Goal: Use online tool/utility: Utilize a website feature to perform a specific function

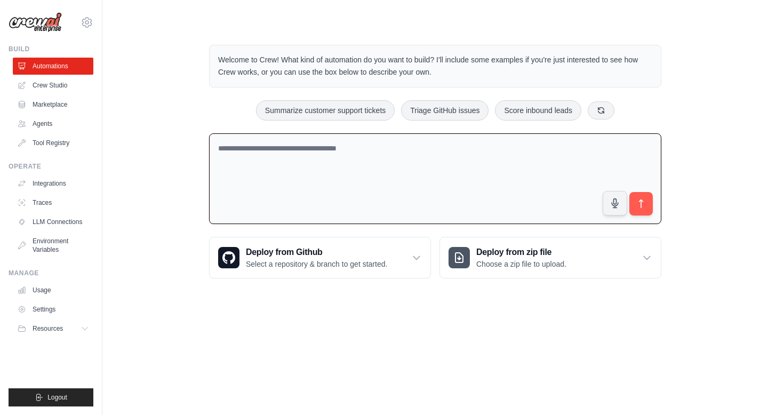
click at [332, 156] on textarea at bounding box center [435, 178] width 452 height 91
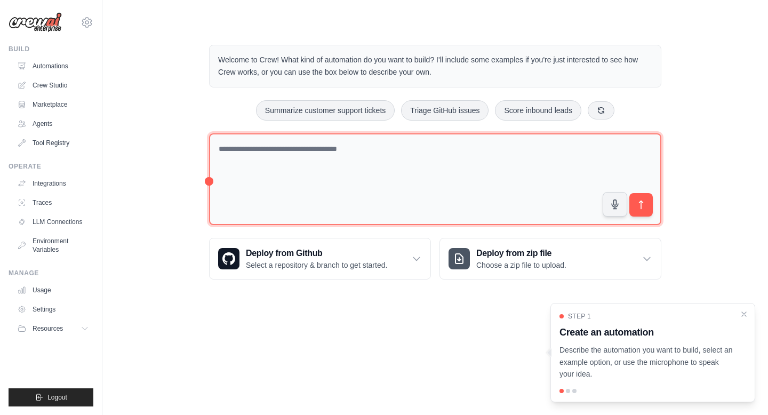
click at [532, 153] on textarea at bounding box center [435, 179] width 452 height 92
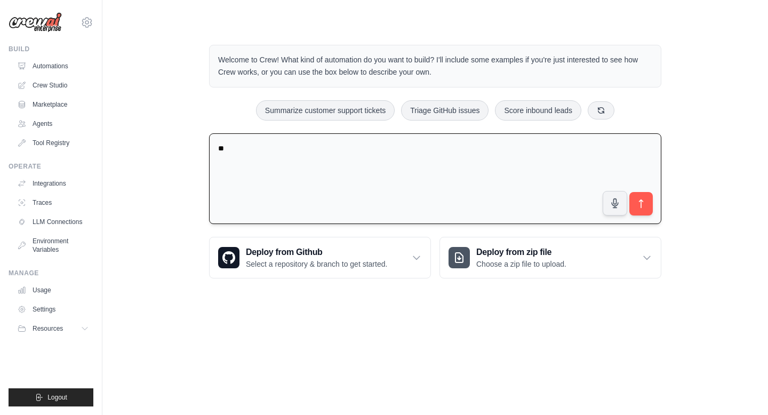
type textarea "*"
drag, startPoint x: 249, startPoint y: 148, endPoint x: 213, endPoint y: 148, distance: 35.7
click at [213, 148] on textarea "**********" at bounding box center [435, 178] width 452 height 91
click at [416, 150] on textarea "**********" at bounding box center [435, 178] width 452 height 91
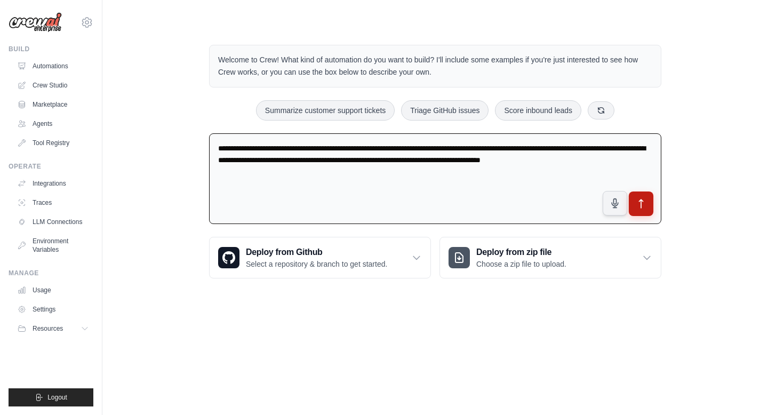
type textarea "**********"
click at [645, 199] on icon "submit" at bounding box center [641, 203] width 11 height 11
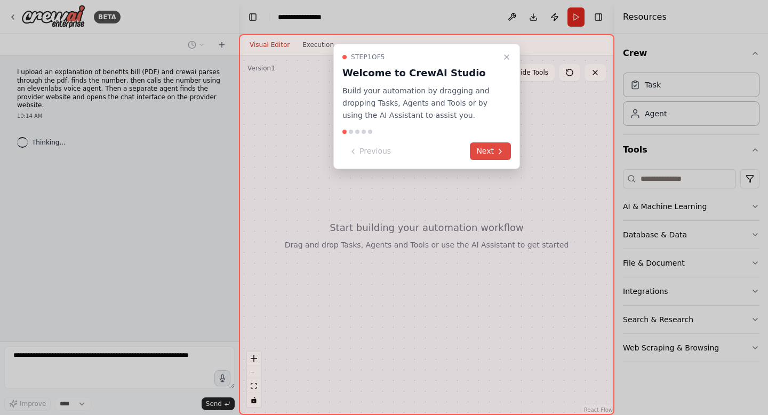
click at [495, 151] on button "Next" at bounding box center [490, 151] width 41 height 18
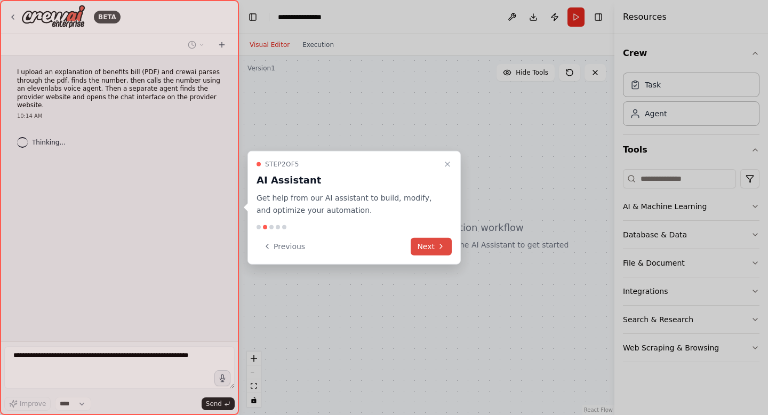
click at [426, 248] on button "Next" at bounding box center [431, 246] width 41 height 18
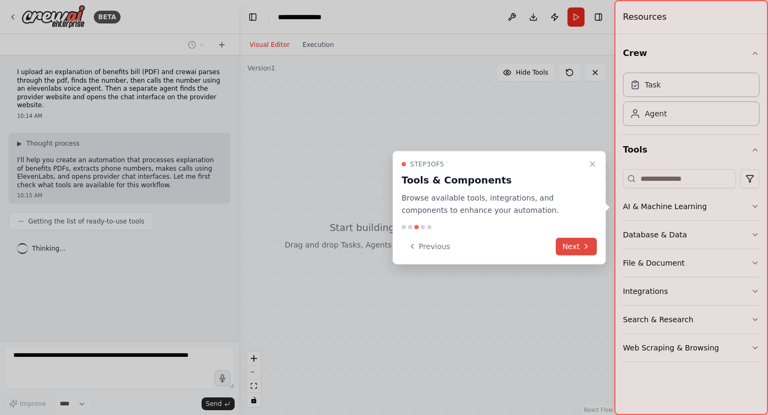
click at [580, 251] on button "Next" at bounding box center [576, 246] width 41 height 18
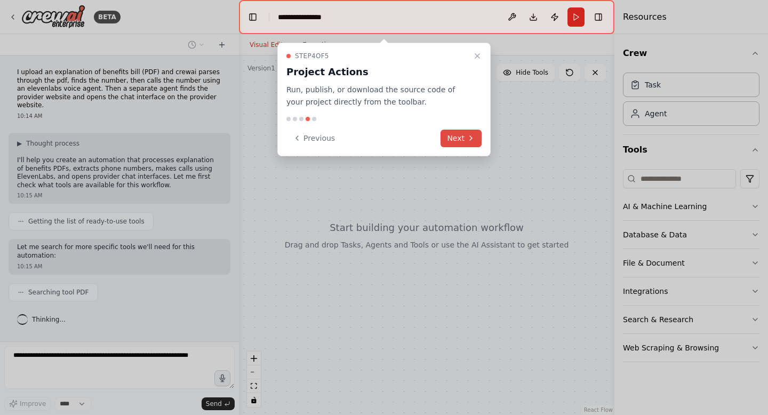
click at [460, 134] on button "Next" at bounding box center [460, 139] width 41 height 18
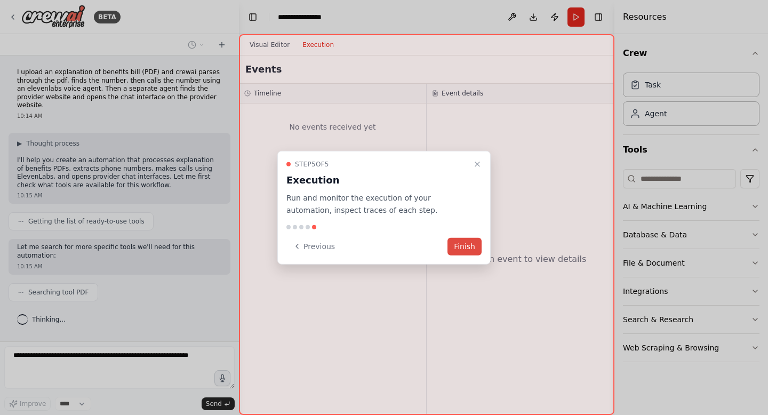
scroll to position [22, 0]
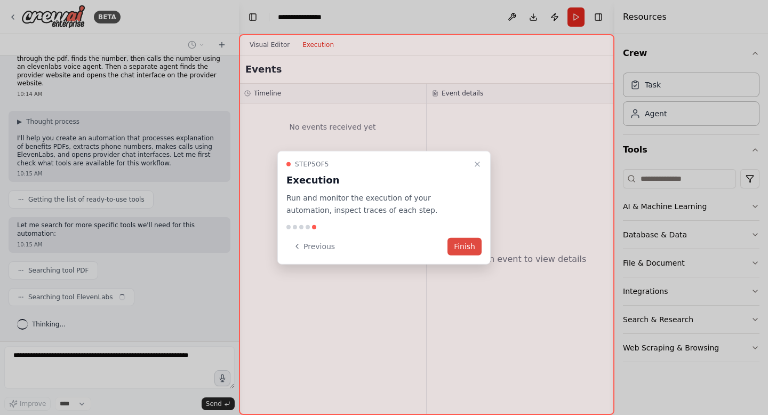
click at [468, 246] on button "Finish" at bounding box center [464, 246] width 34 height 18
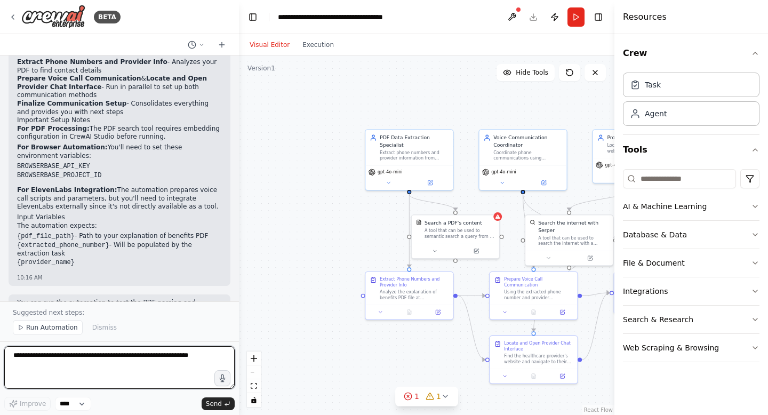
scroll to position [1049, 0]
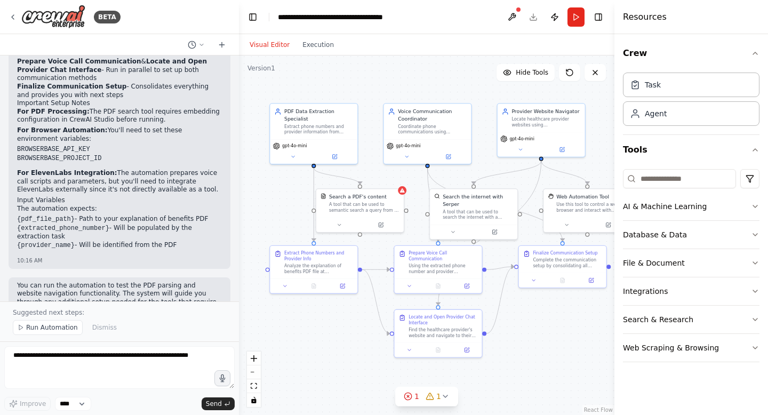
drag, startPoint x: 312, startPoint y: 264, endPoint x: 217, endPoint y: 238, distance: 99.0
click at [217, 238] on div "BETA I upload an explanation of benefits bill (PDF) and crewai parses through t…" at bounding box center [384, 207] width 768 height 415
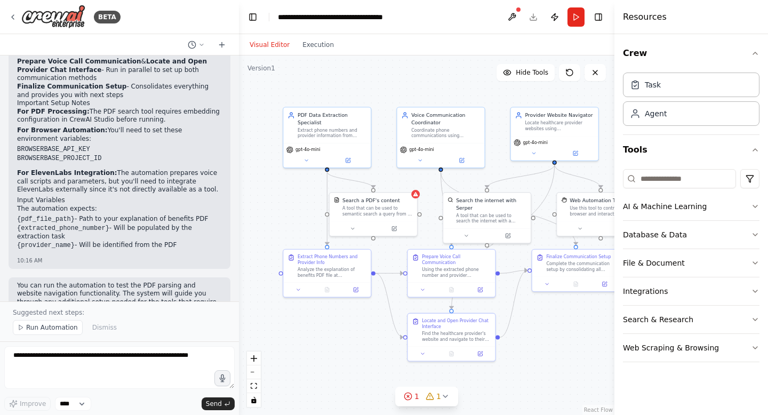
drag, startPoint x: 295, startPoint y: 218, endPoint x: 307, endPoint y: 223, distance: 13.4
click at [307, 223] on div ".deletable-edge-delete-btn { width: 20px; height: 20px; border: 0px solid #ffff…" at bounding box center [426, 234] width 375 height 359
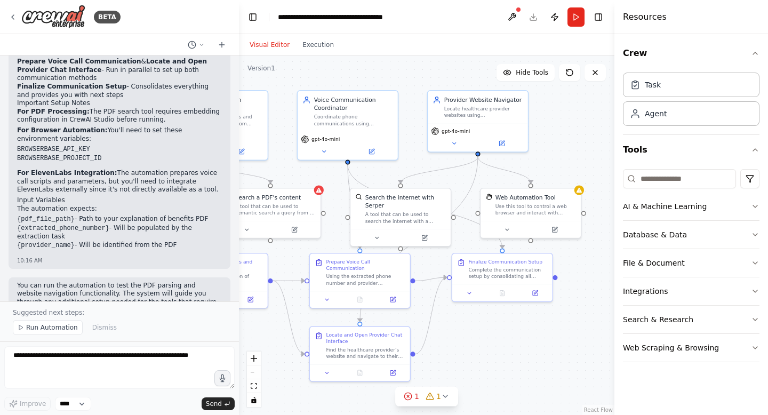
drag, startPoint x: 337, startPoint y: 348, endPoint x: 243, endPoint y: 349, distance: 94.4
click at [243, 349] on div ".deletable-edge-delete-btn { width: 20px; height: 20px; border: 0px solid #ffff…" at bounding box center [426, 234] width 375 height 359
click at [319, 194] on div "Search a PDF's content A tool that can be used to semantic search a query from …" at bounding box center [270, 203] width 100 height 33
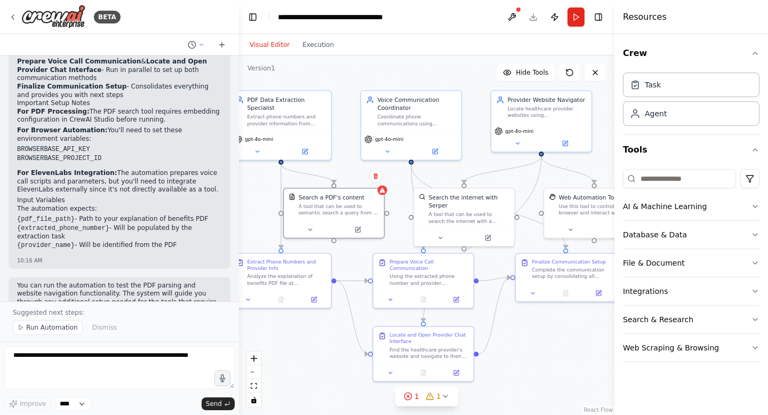
drag, startPoint x: 340, startPoint y: 207, endPoint x: 404, endPoint y: 207, distance: 64.0
click at [404, 207] on div ".deletable-edge-delete-btn { width: 20px; height: 20px; border: 0px solid #ffff…" at bounding box center [426, 234] width 375 height 359
click at [307, 230] on button at bounding box center [311, 228] width 46 height 10
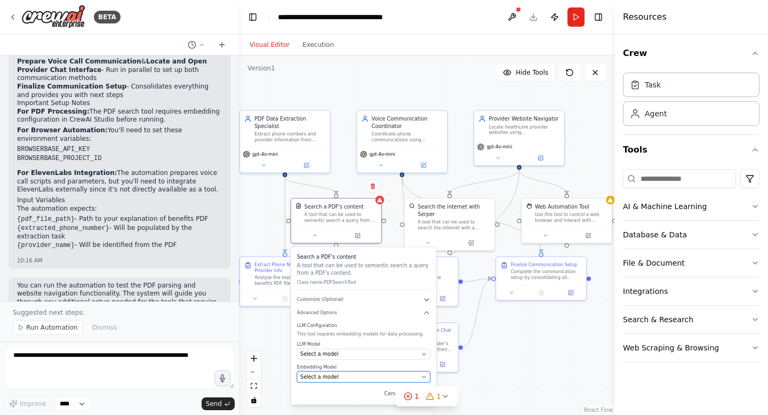
click at [333, 375] on span "Select a model" at bounding box center [319, 376] width 38 height 7
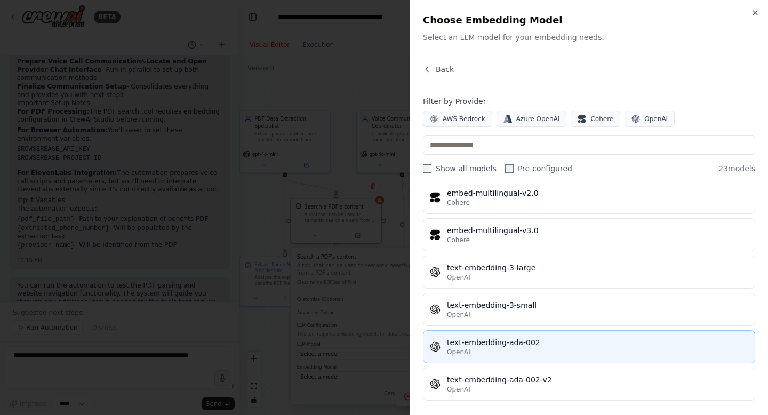
scroll to position [681, 0]
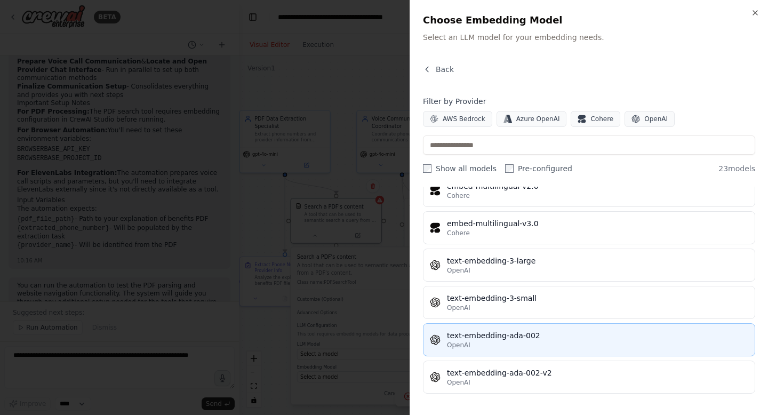
click at [514, 346] on div "OpenAI" at bounding box center [597, 345] width 301 height 9
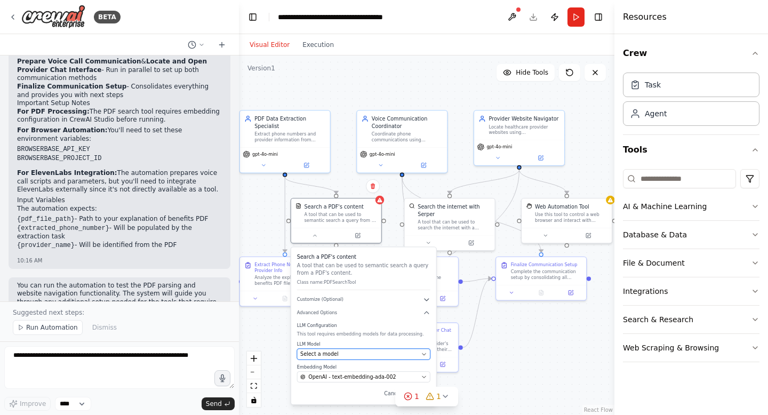
click at [341, 357] on div "Select a model" at bounding box center [359, 353] width 118 height 7
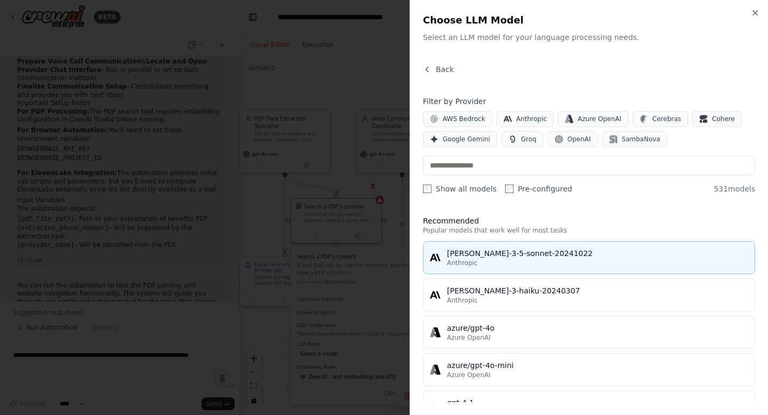
click at [479, 263] on div "Anthropic" at bounding box center [597, 263] width 301 height 9
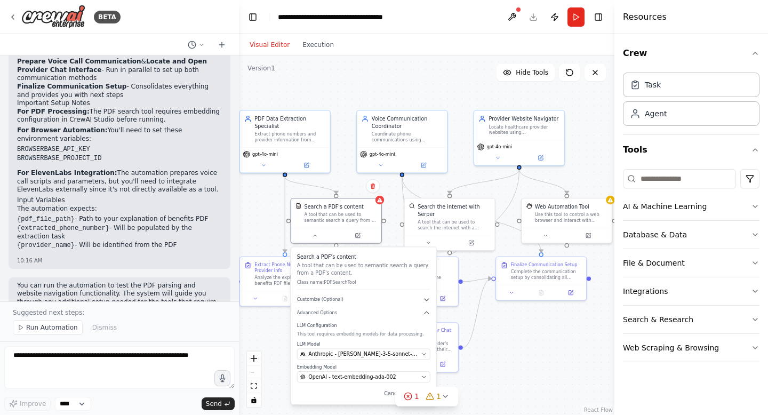
click at [508, 370] on div ".deletable-edge-delete-btn { width: 20px; height: 20px; border: 0px solid #ffff…" at bounding box center [426, 234] width 375 height 359
click at [478, 338] on div ".deletable-edge-delete-btn { width: 20px; height: 20px; border: 0px solid #ffff…" at bounding box center [426, 234] width 375 height 359
click at [263, 220] on div ".deletable-edge-delete-btn { width: 20px; height: 20px; border: 0px solid #ffff…" at bounding box center [426, 234] width 375 height 359
click at [43, 334] on button "Run Automation" at bounding box center [48, 327] width 70 height 15
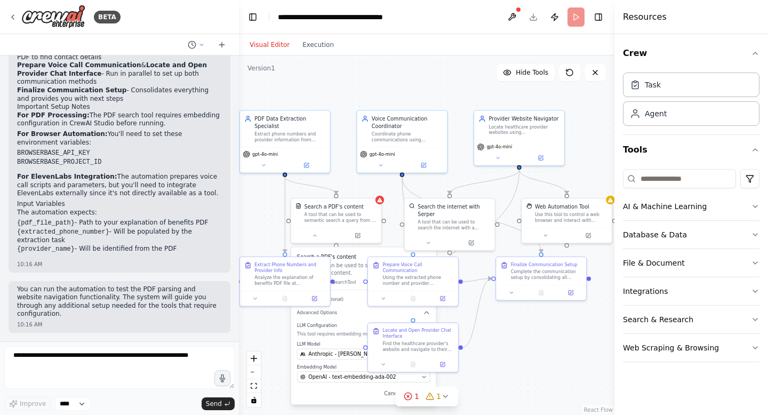
scroll to position [1009, 0]
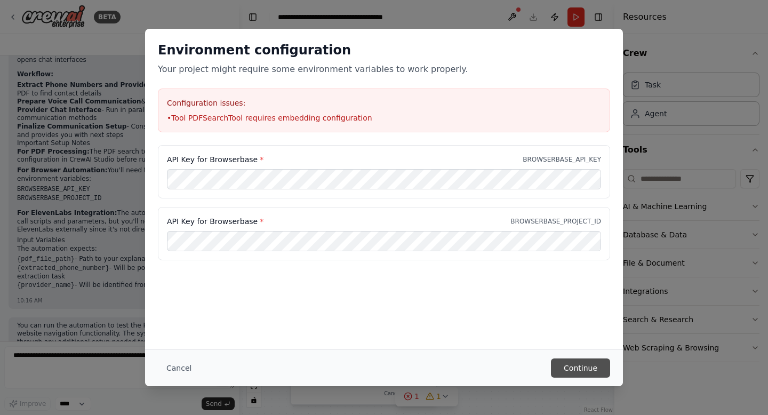
click at [565, 365] on button "Continue" at bounding box center [580, 367] width 59 height 19
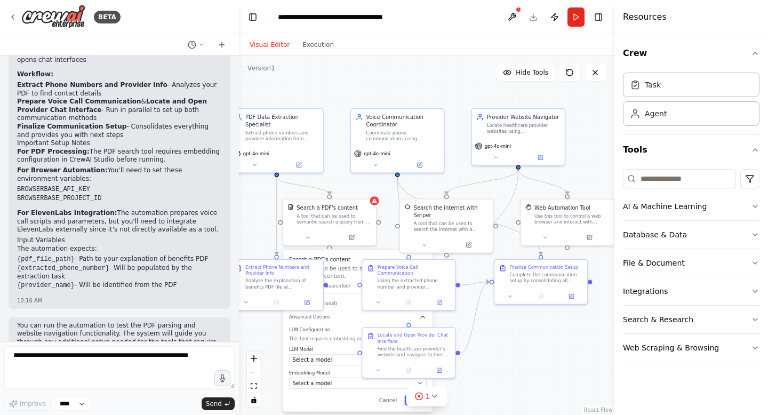
click at [377, 207] on div ".deletable-edge-delete-btn { width: 20px; height: 20px; border: 0px solid #ffff…" at bounding box center [426, 234] width 375 height 359
click at [363, 207] on div "Search a PDF's content" at bounding box center [333, 205] width 75 height 7
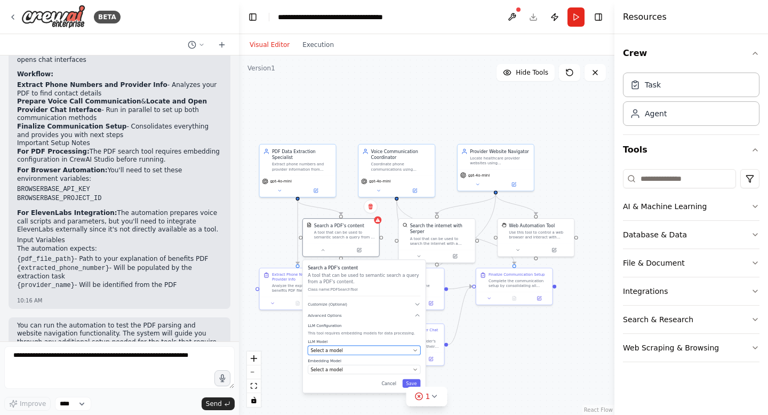
click at [389, 347] on div "Select a model" at bounding box center [360, 350] width 100 height 6
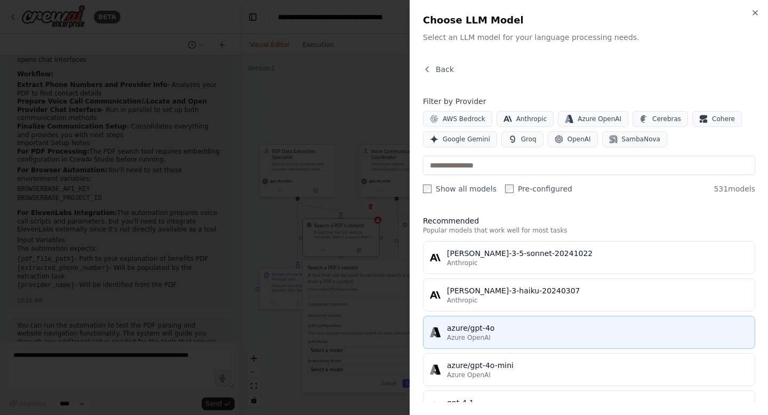
scroll to position [44, 0]
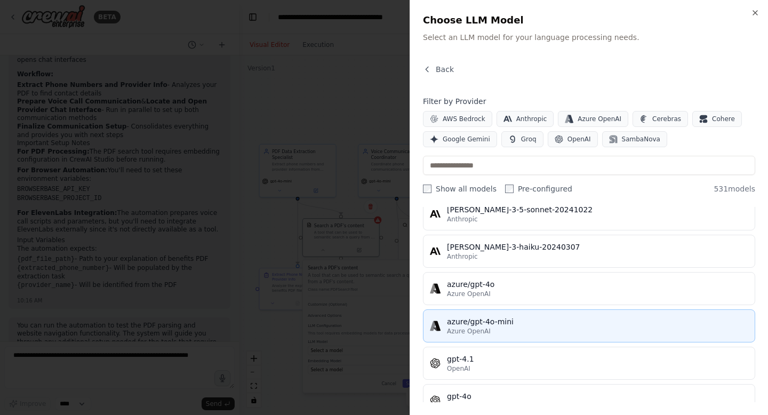
click at [480, 336] on button "azure/gpt-4o-mini Azure OpenAI" at bounding box center [589, 325] width 332 height 33
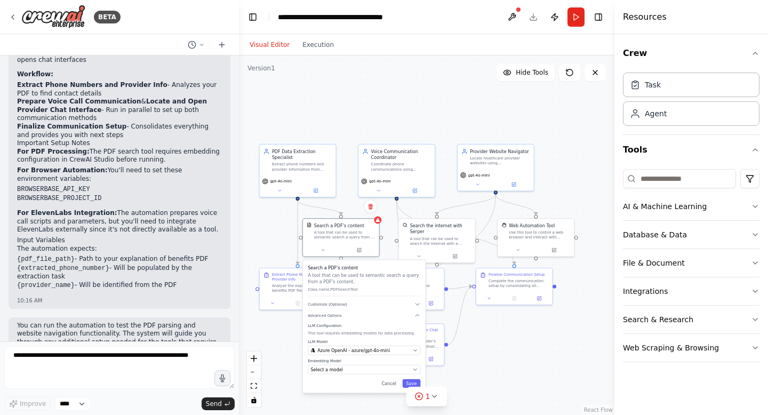
click at [366, 375] on div "Search a PDF's content A tool that can be used to semantic search a query from …" at bounding box center [364, 326] width 123 height 133
click at [367, 369] on div "Select a model" at bounding box center [360, 369] width 100 height 6
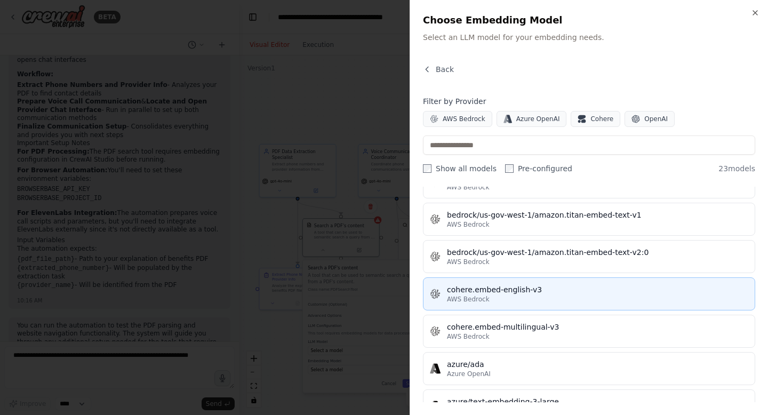
scroll to position [204, 0]
click at [525, 304] on button "cohere.embed-english-v3 AWS Bedrock" at bounding box center [589, 294] width 332 height 33
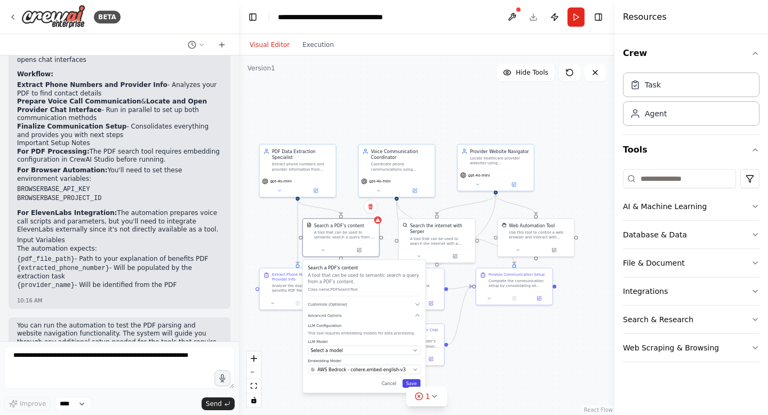
click at [408, 383] on button "Save" at bounding box center [412, 383] width 18 height 9
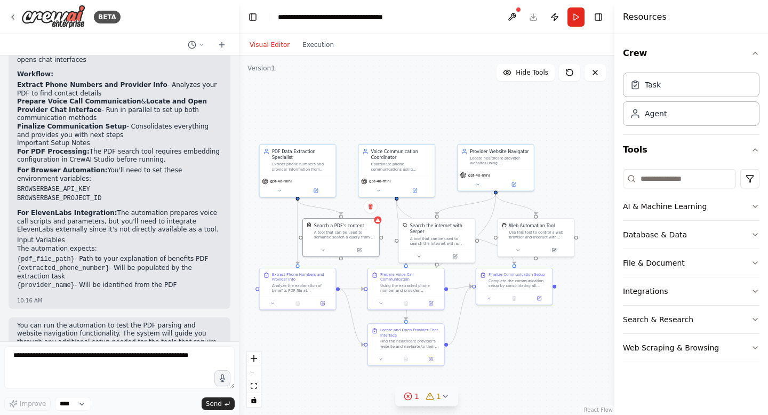
click at [432, 399] on icon at bounding box center [429, 396] width 7 height 6
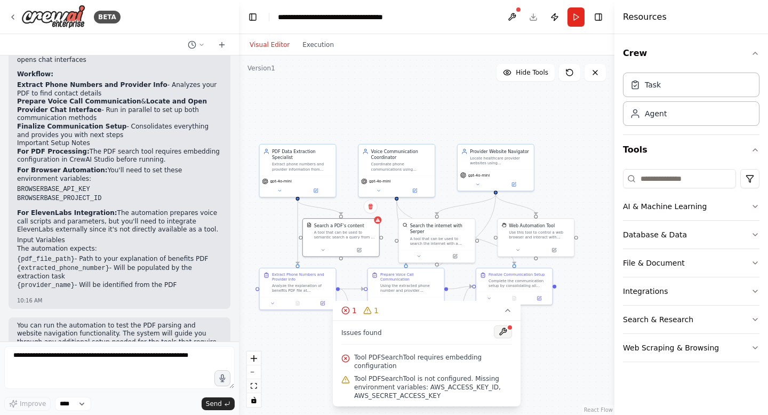
click at [498, 330] on button at bounding box center [503, 331] width 18 height 13
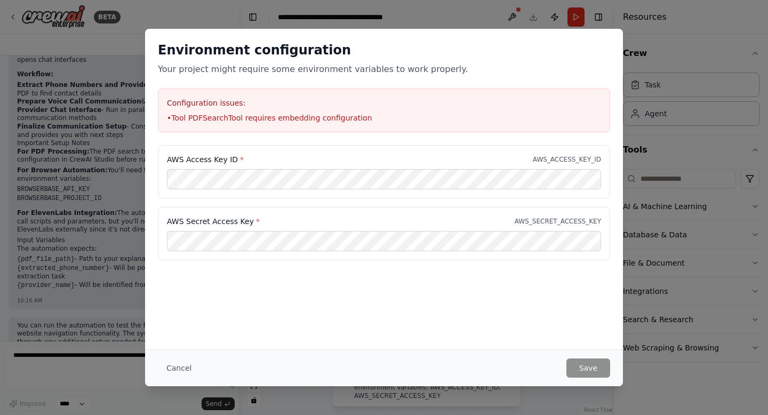
click at [669, 51] on div "Environment configuration Your project might require some environment variables…" at bounding box center [384, 207] width 768 height 415
click at [177, 371] on button "Cancel" at bounding box center [179, 367] width 42 height 19
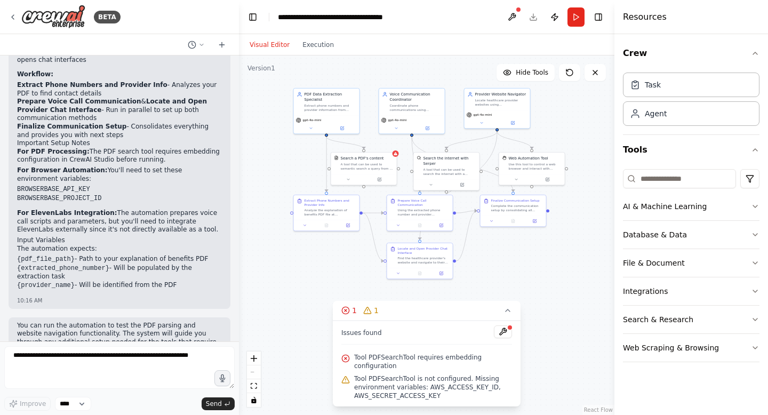
drag, startPoint x: 422, startPoint y: 116, endPoint x: 435, endPoint y: 45, distance: 72.7
click at [435, 45] on div "Visual Editor Execution Version 1 Hide Tools .deletable-edge-delete-btn { width…" at bounding box center [426, 224] width 375 height 381
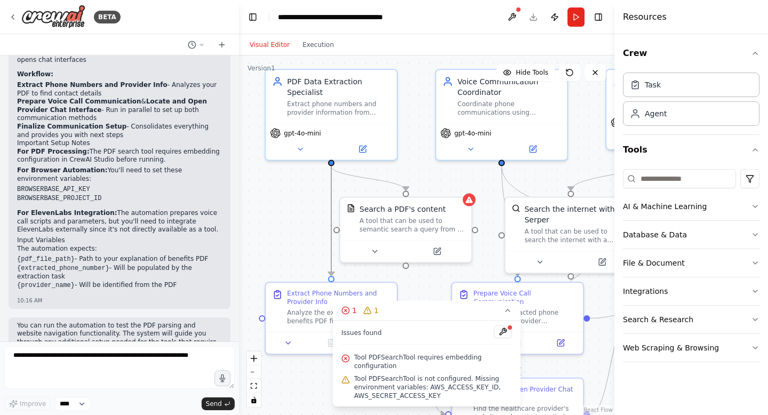
drag, startPoint x: 329, startPoint y: 216, endPoint x: 243, endPoint y: 215, distance: 86.4
click at [243, 215] on div ".deletable-edge-delete-btn { width: 20px; height: 20px; border: 0px solid #ffff…" at bounding box center [426, 234] width 375 height 359
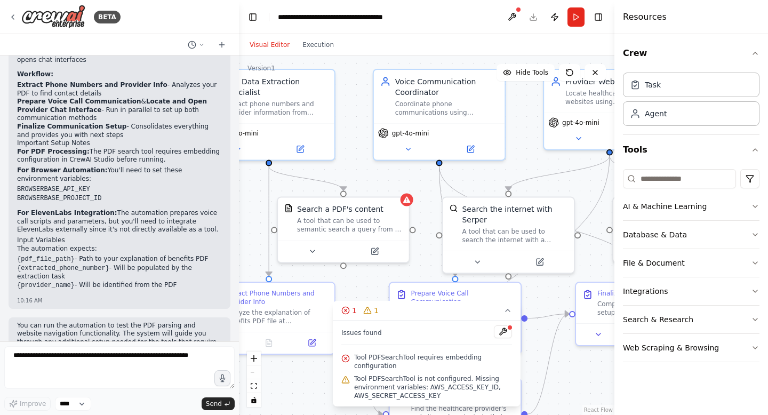
drag, startPoint x: 290, startPoint y: 203, endPoint x: 214, endPoint y: 202, distance: 75.7
click at [214, 202] on div "BETA I upload an explanation of benefits bill (PDF) and crewai parses through t…" at bounding box center [384, 207] width 768 height 415
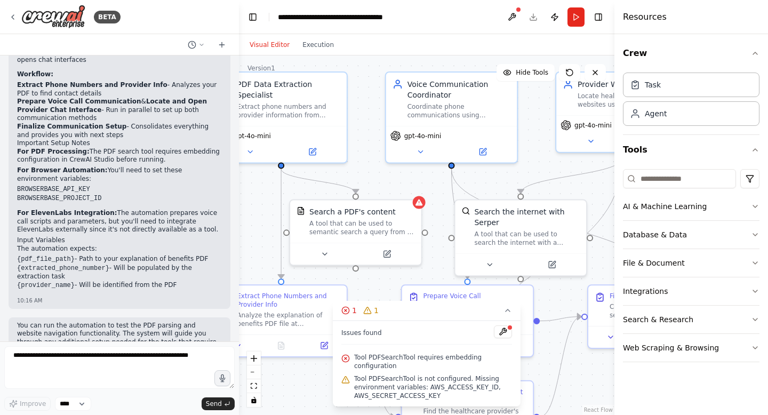
drag, startPoint x: 344, startPoint y: 182, endPoint x: 370, endPoint y: 186, distance: 25.9
click at [370, 186] on div ".deletable-edge-delete-btn { width: 20px; height: 20px; border: 0px solid #ffff…" at bounding box center [426, 234] width 375 height 359
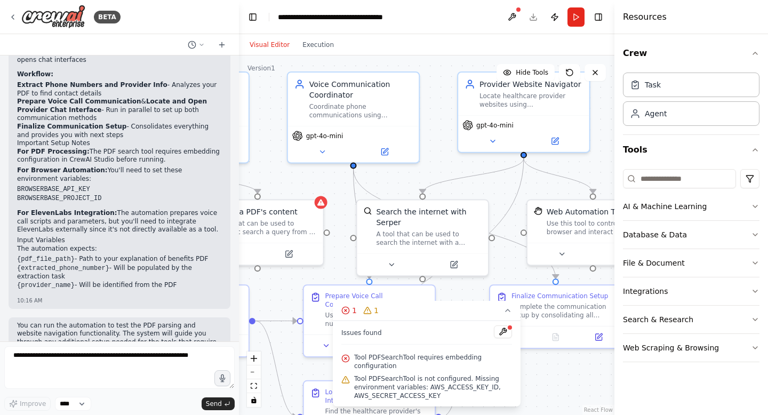
drag, startPoint x: 544, startPoint y: 133, endPoint x: 444, endPoint y: 133, distance: 99.7
click at [444, 133] on div ".deletable-edge-delete-btn { width: 20px; height: 20px; border: 0px solid #ffff…" at bounding box center [426, 234] width 375 height 359
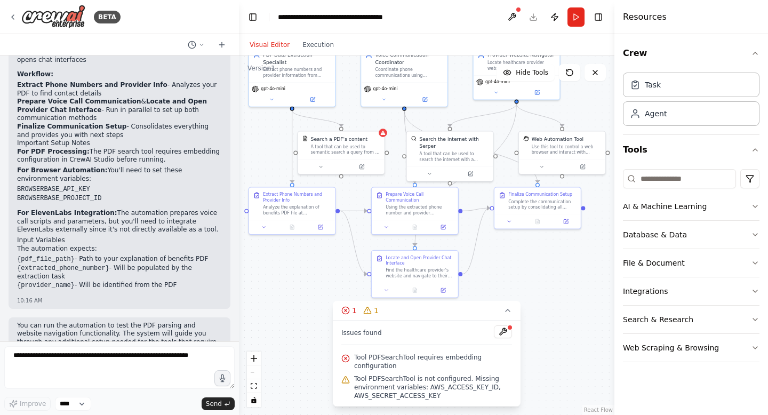
drag, startPoint x: 547, startPoint y: 327, endPoint x: 560, endPoint y: 263, distance: 65.9
click at [560, 263] on div ".deletable-edge-delete-btn { width: 20px; height: 20px; border: 0px solid #ffff…" at bounding box center [426, 234] width 375 height 359
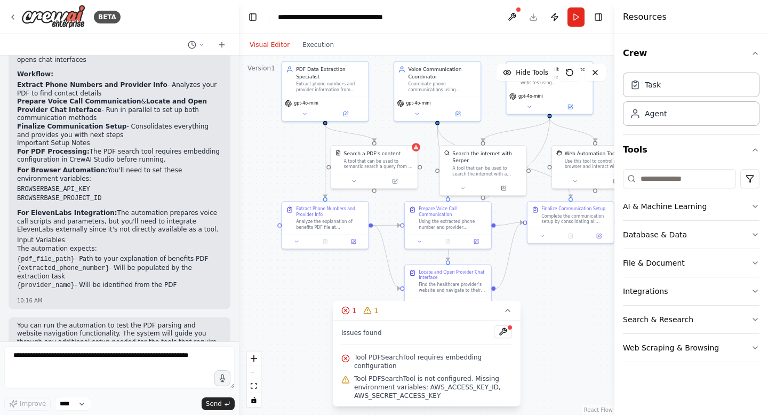
drag, startPoint x: 530, startPoint y: 271, endPoint x: 561, endPoint y: 286, distance: 35.1
click at [561, 286] on div ".deletable-edge-delete-btn { width: 20px; height: 20px; border: 0px solid #ffff…" at bounding box center [426, 234] width 375 height 359
click at [503, 333] on button at bounding box center [503, 331] width 18 height 13
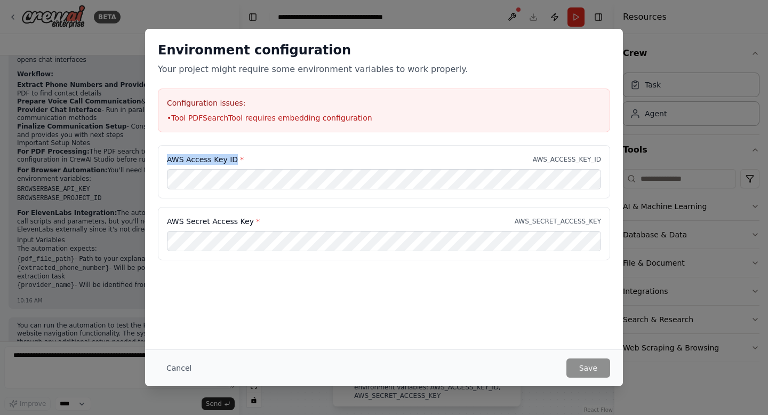
drag, startPoint x: 164, startPoint y: 161, endPoint x: 235, endPoint y: 159, distance: 70.4
click at [235, 159] on div "AWS Access Key ID * AWS_ACCESS_KEY_ID" at bounding box center [384, 171] width 452 height 53
copy label "AWS Access Key ID"
click at [588, 369] on button "Save" at bounding box center [588, 367] width 44 height 19
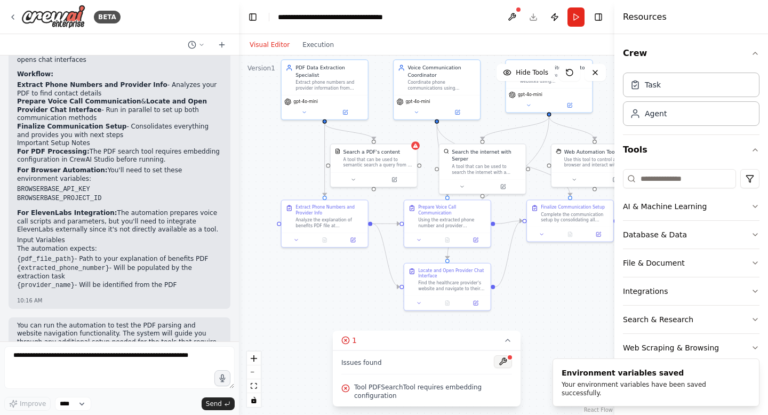
click at [499, 356] on button at bounding box center [503, 361] width 18 height 13
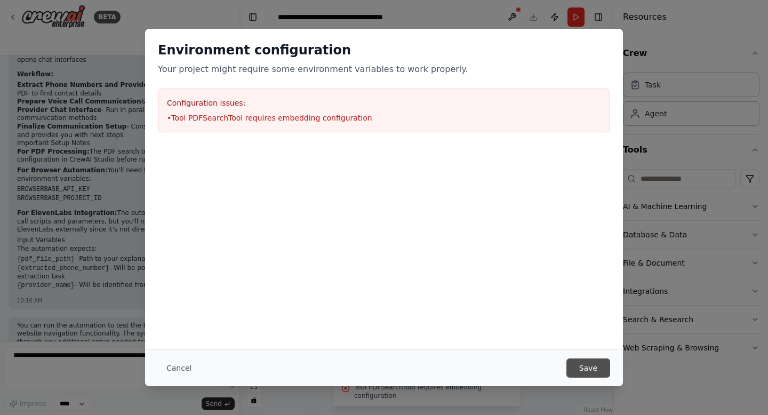
click at [573, 372] on button "Save" at bounding box center [588, 367] width 44 height 19
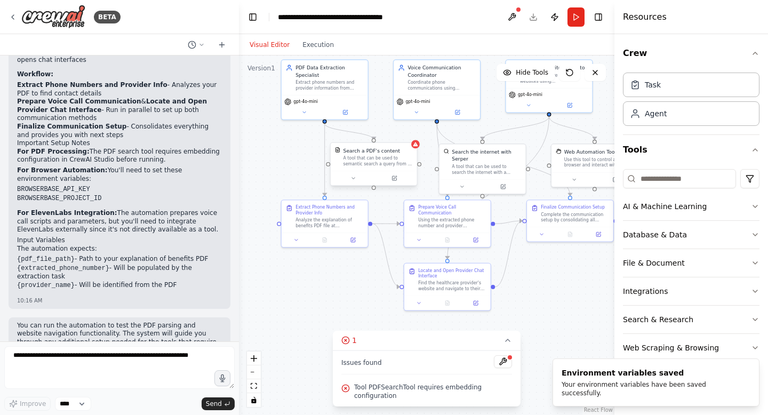
click at [395, 159] on div "A tool that can be used to semantic search a query from a PDF's content." at bounding box center [377, 160] width 69 height 11
click at [350, 182] on button at bounding box center [352, 178] width 39 height 9
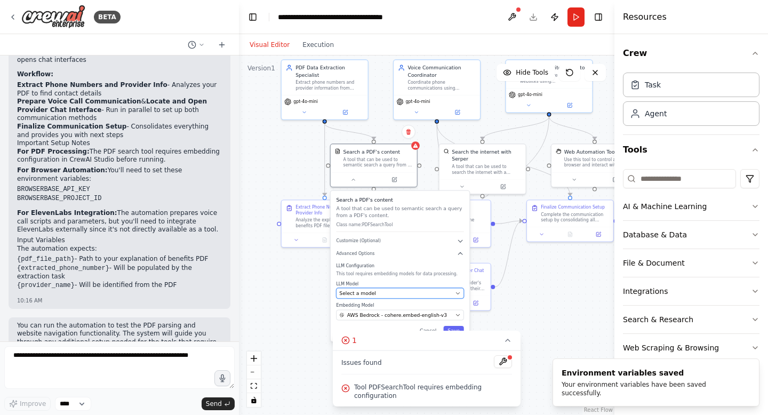
click at [372, 295] on span "Select a model" at bounding box center [357, 293] width 37 height 7
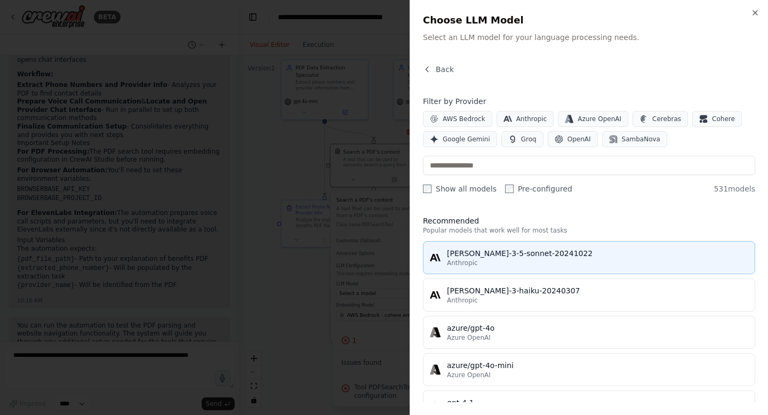
click at [493, 266] on div "Anthropic" at bounding box center [597, 263] width 301 height 9
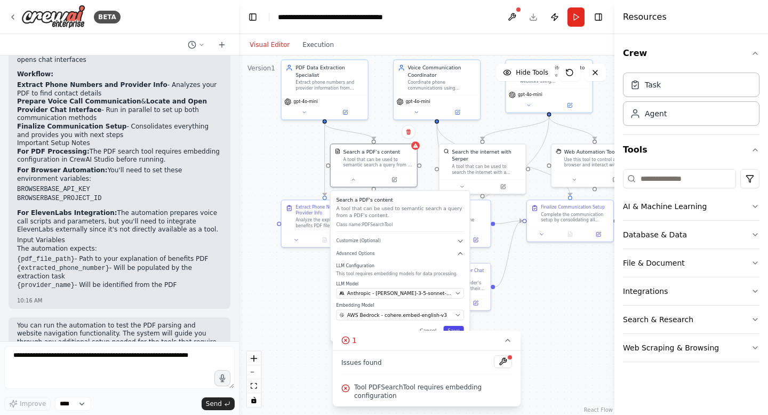
click at [455, 327] on button "Save" at bounding box center [453, 331] width 20 height 10
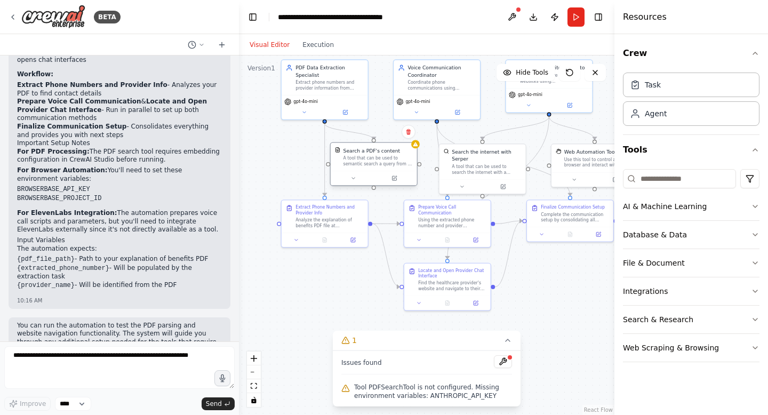
click at [395, 156] on div "A tool that can be used to semantic search a query from a PDF's content." at bounding box center [377, 160] width 69 height 11
click at [359, 176] on button at bounding box center [352, 178] width 39 height 9
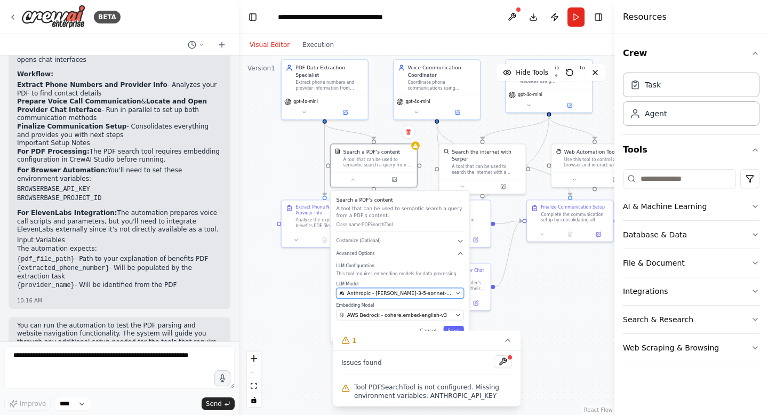
click at [397, 289] on button "Anthropic - claude-3-5-sonnet-20241022" at bounding box center [399, 293] width 127 height 11
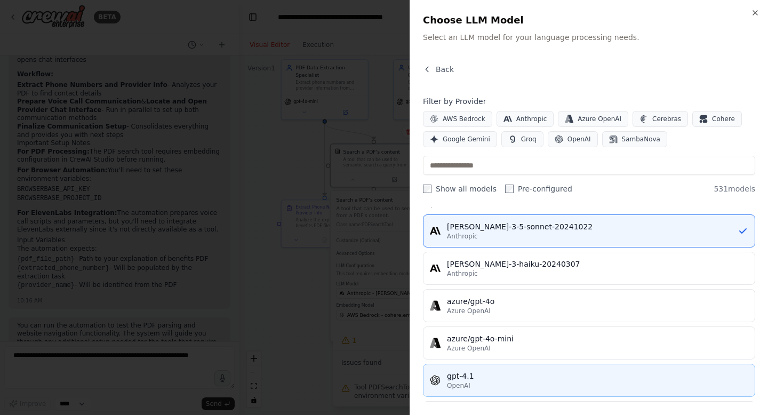
scroll to position [129, 0]
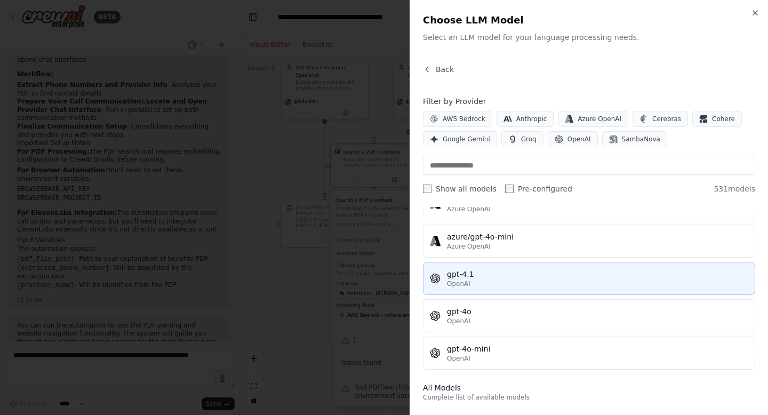
click at [483, 282] on div "OpenAI" at bounding box center [597, 283] width 301 height 9
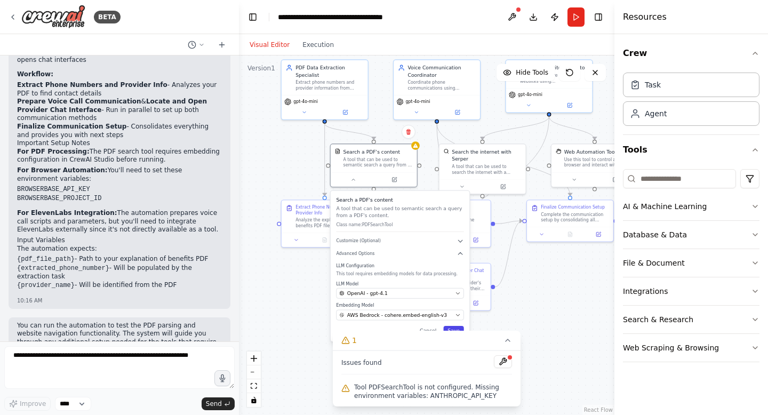
click at [459, 330] on button "Save" at bounding box center [453, 331] width 20 height 10
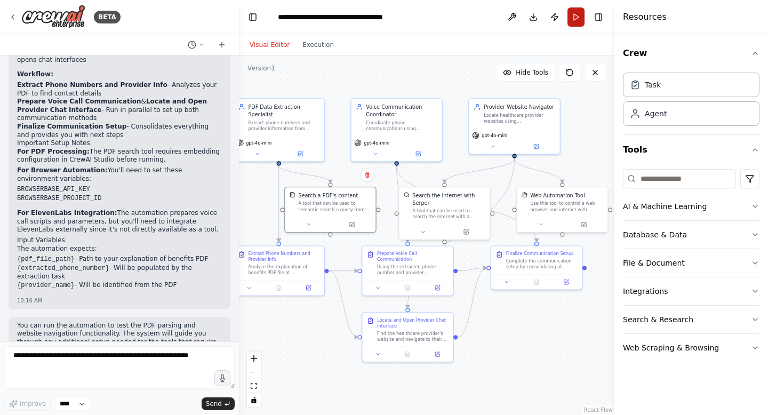
click at [569, 23] on button "Run" at bounding box center [575, 16] width 17 height 19
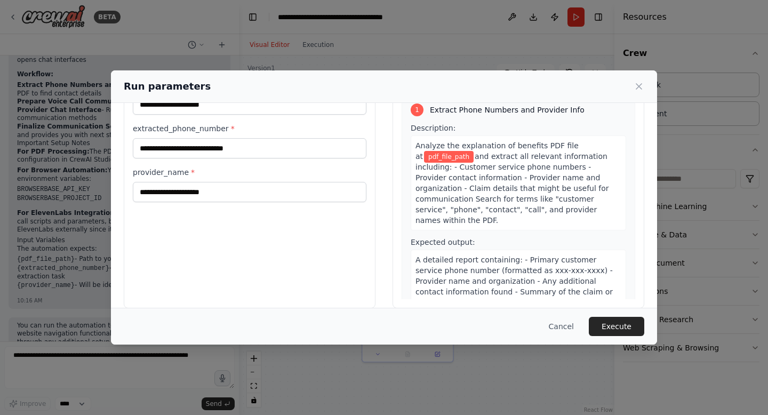
scroll to position [0, 0]
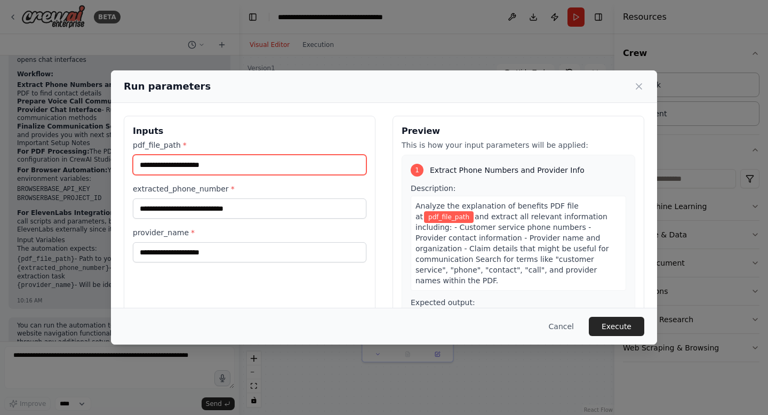
click at [278, 173] on input "pdf_file_path *" at bounding box center [250, 165] width 234 height 20
click at [243, 167] on input "pdf_file_path *" at bounding box center [250, 165] width 234 height 20
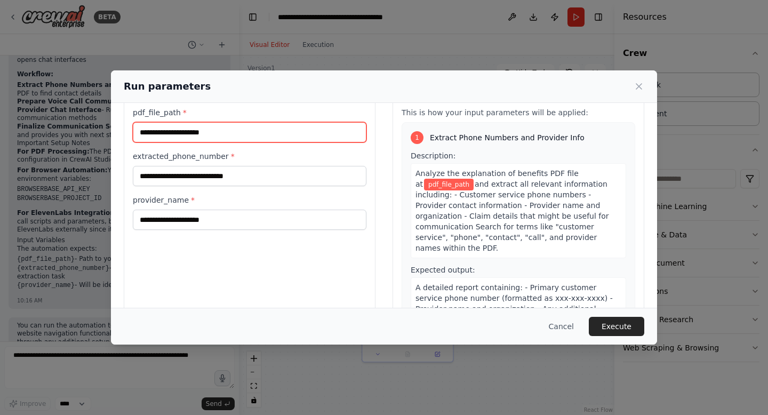
paste input "**********"
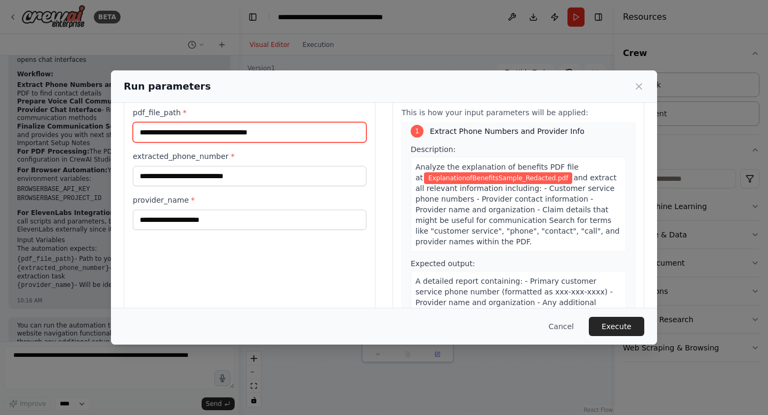
scroll to position [7, 0]
type input "**********"
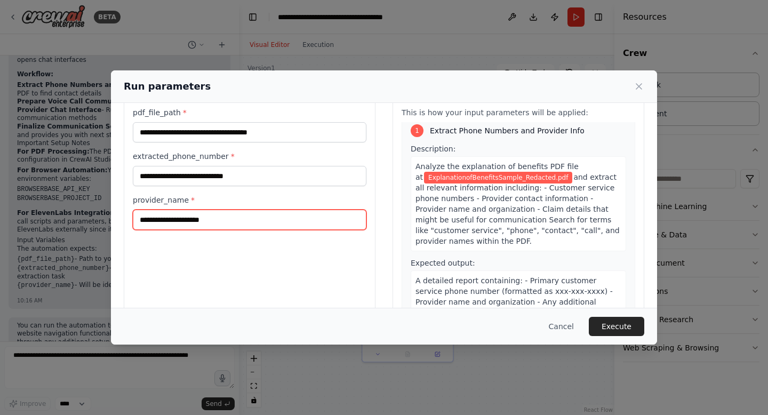
click at [324, 214] on input "provider_name *" at bounding box center [250, 220] width 234 height 20
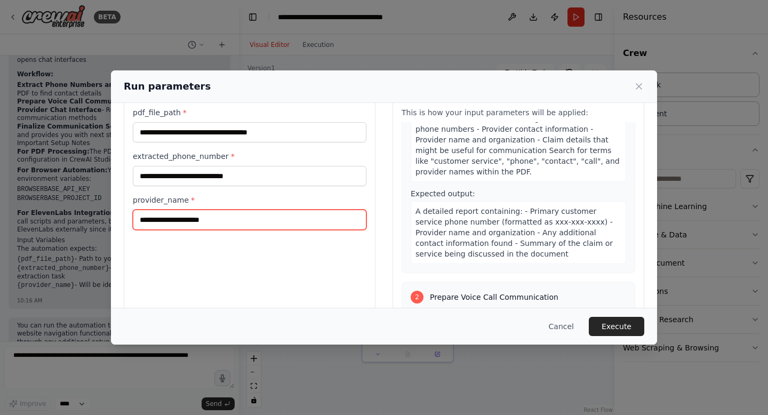
scroll to position [77, 0]
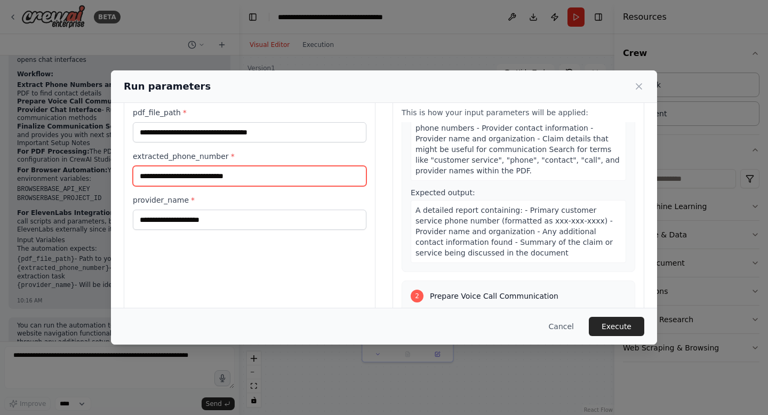
click at [216, 185] on input "extracted_phone_number *" at bounding box center [250, 176] width 234 height 20
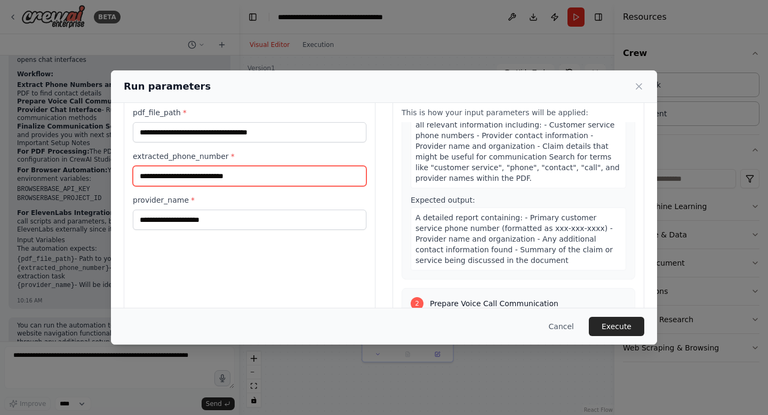
scroll to position [0, 0]
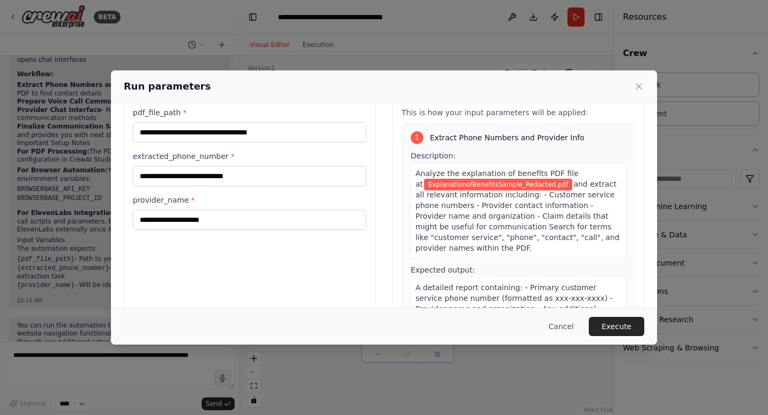
click at [423, 175] on span "Analyze the explanation of benefits PDF file at" at bounding box center [496, 178] width 163 height 19
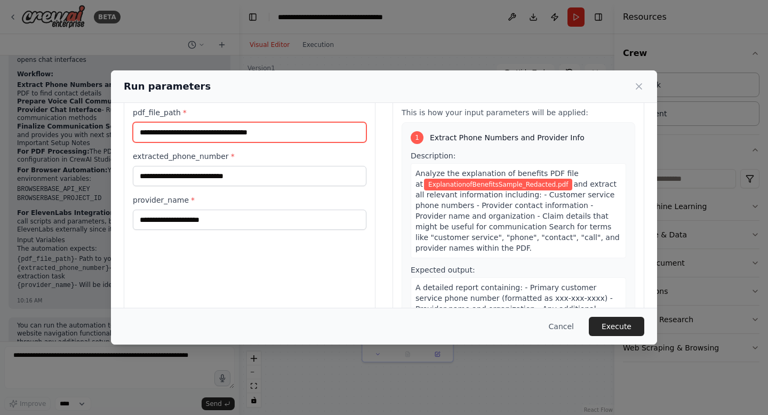
click at [319, 131] on input "**********" at bounding box center [250, 132] width 234 height 20
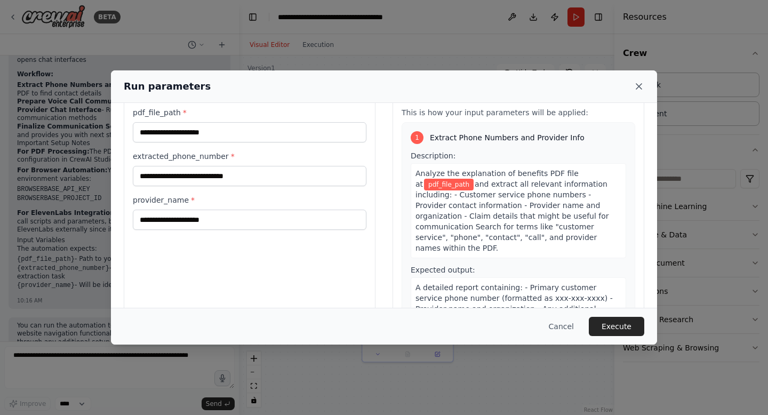
click at [638, 83] on icon at bounding box center [638, 86] width 11 height 11
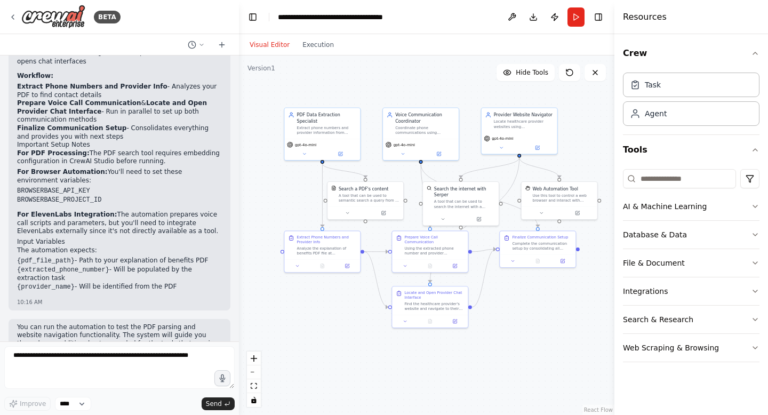
scroll to position [1009, 0]
click at [679, 261] on button "File & Document" at bounding box center [691, 263] width 137 height 28
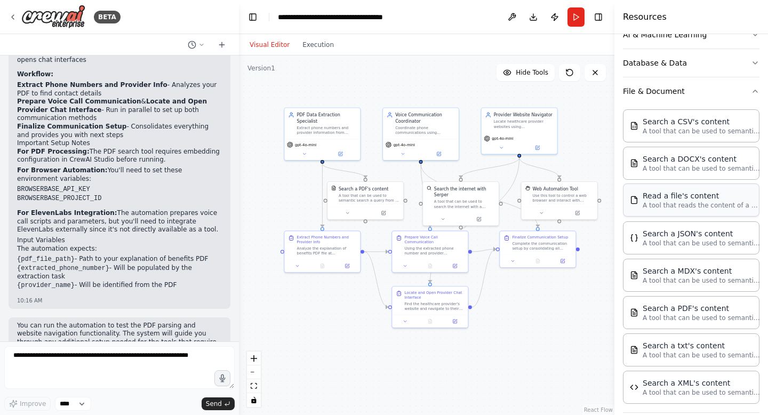
scroll to position [168, 0]
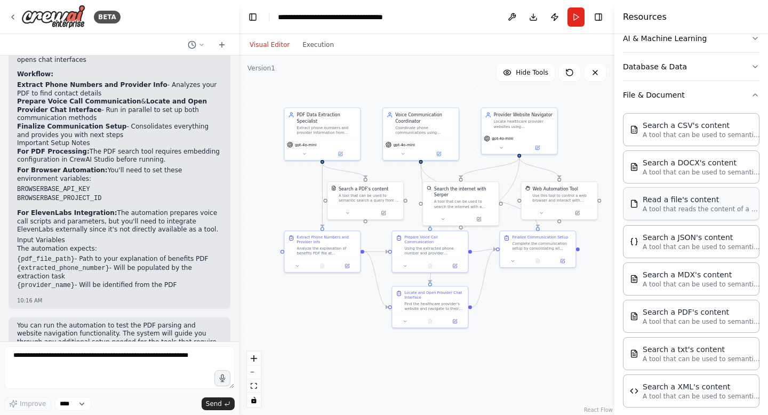
click at [678, 214] on div "Read a file's content A tool that reads the content of a file. To use this tool…" at bounding box center [691, 203] width 137 height 33
click at [676, 212] on p "A tool that reads the content of a file. To use this tool, provide a 'file_path…" at bounding box center [701, 209] width 117 height 9
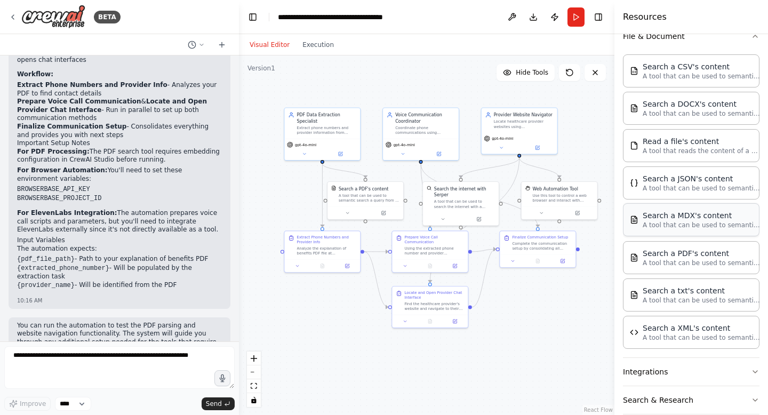
scroll to position [271, 0]
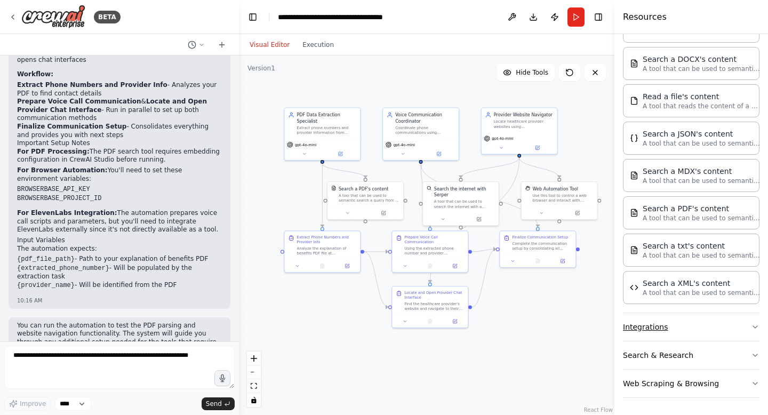
click at [660, 327] on button "Integrations" at bounding box center [691, 327] width 137 height 28
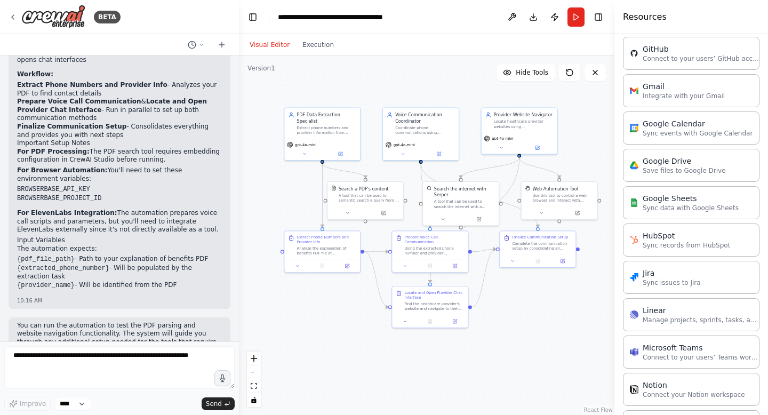
scroll to position [429, 0]
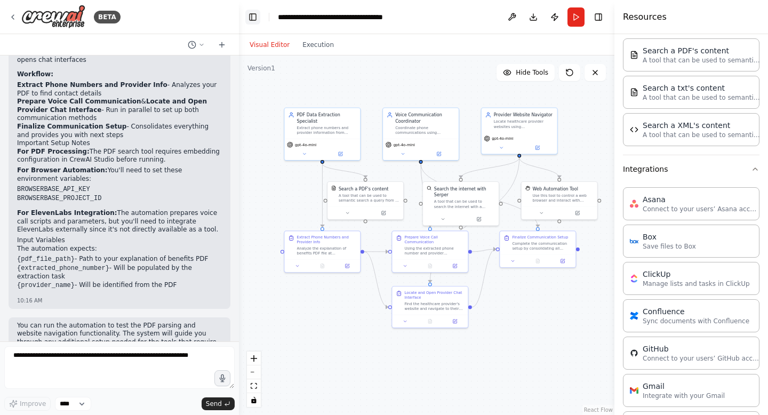
click at [254, 15] on button "Toggle Left Sidebar" at bounding box center [252, 17] width 15 height 15
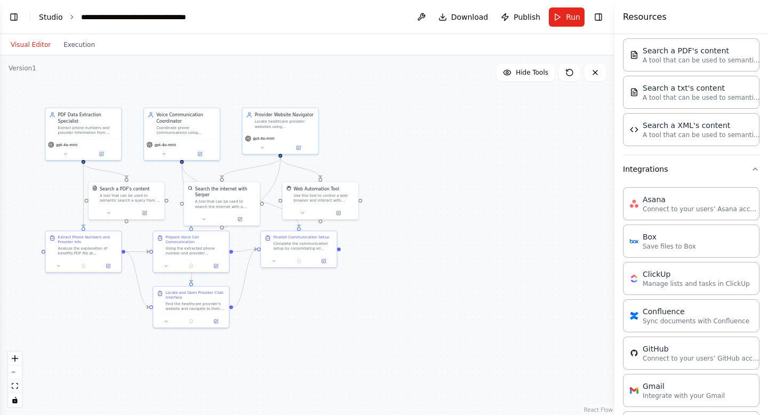
click at [50, 17] on link "Studio" at bounding box center [51, 17] width 24 height 9
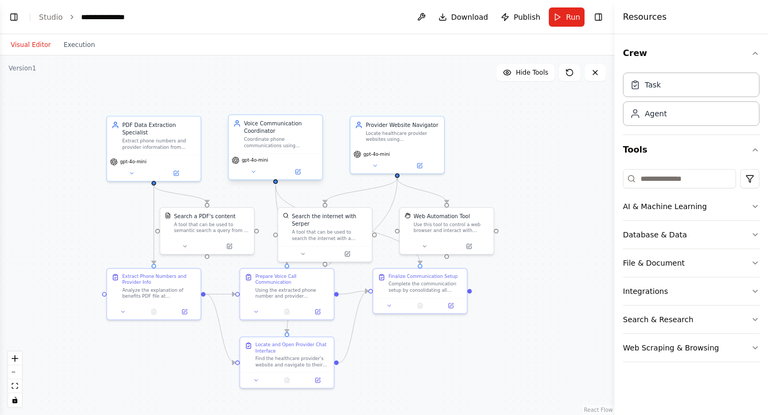
scroll to position [1009, 0]
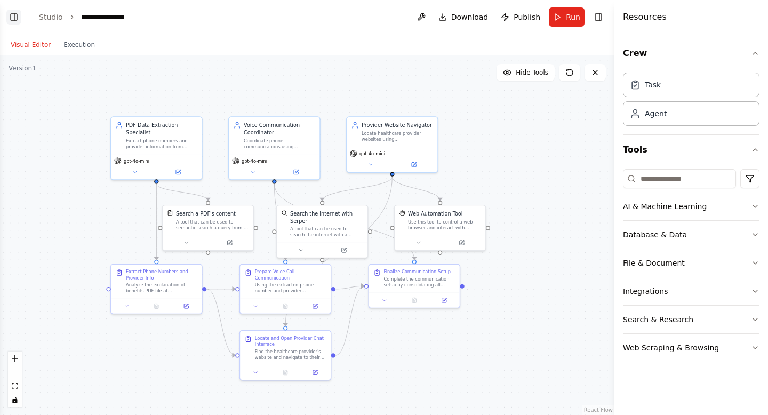
click at [13, 19] on button "Toggle Left Sidebar" at bounding box center [13, 17] width 15 height 15
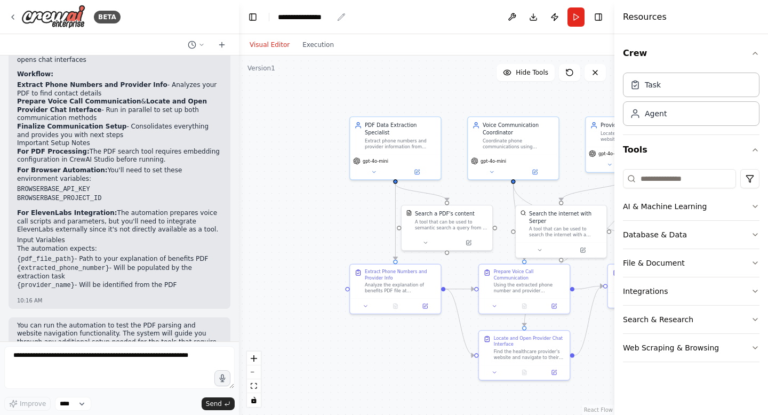
click at [314, 13] on div "**********" at bounding box center [305, 17] width 55 height 11
click at [314, 13] on div "**********" at bounding box center [318, 17] width 80 height 11
click at [337, 18] on div "**********" at bounding box center [318, 17] width 80 height 11
click at [328, 18] on div "**********" at bounding box center [318, 17] width 80 height 11
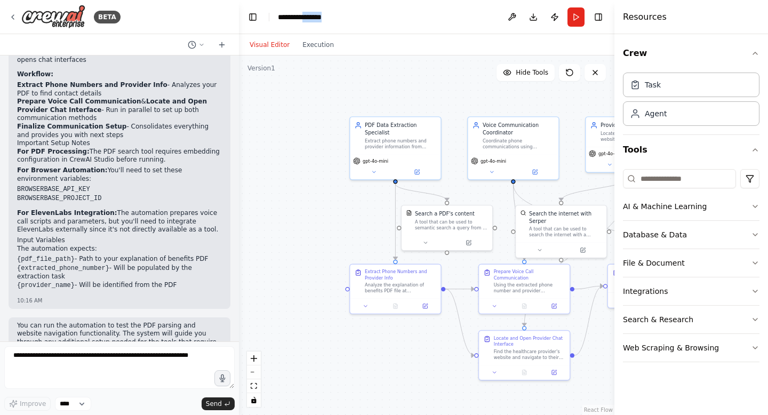
click at [328, 18] on div "**********" at bounding box center [318, 17] width 80 height 11
click at [509, 16] on button at bounding box center [511, 16] width 17 height 19
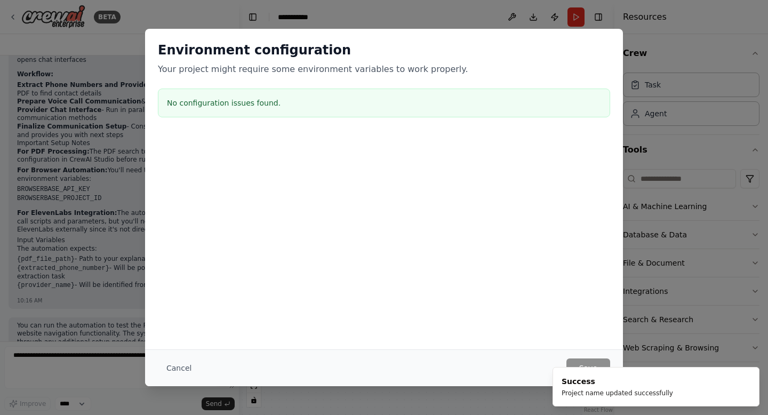
click at [542, 22] on div "Environment configuration Your project might require some environment variables…" at bounding box center [384, 207] width 768 height 415
click at [584, 360] on ol "Success Project name updated successfully" at bounding box center [656, 386] width 224 height 57
click at [171, 369] on button "Cancel" at bounding box center [179, 367] width 42 height 19
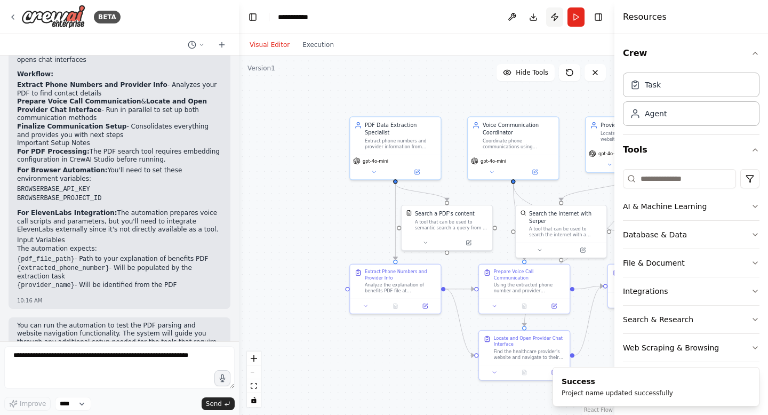
click at [548, 20] on button "Publish" at bounding box center [554, 16] width 17 height 19
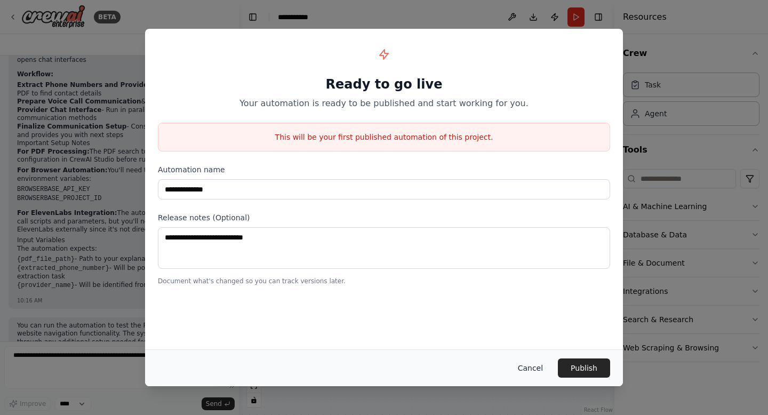
click at [533, 367] on button "Cancel" at bounding box center [530, 367] width 42 height 19
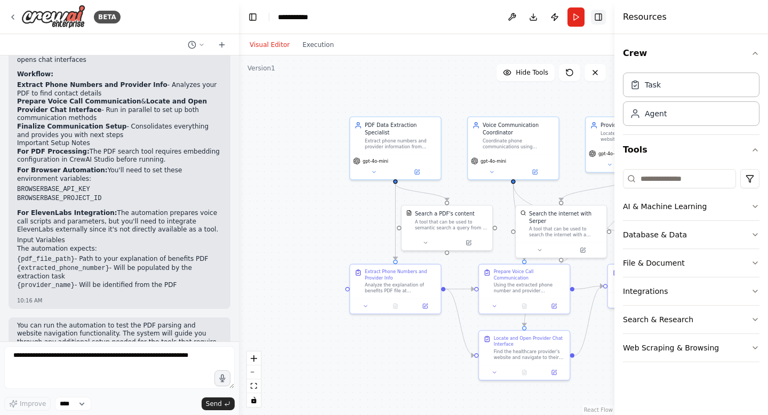
click at [603, 14] on button "Toggle Right Sidebar" at bounding box center [598, 17] width 15 height 15
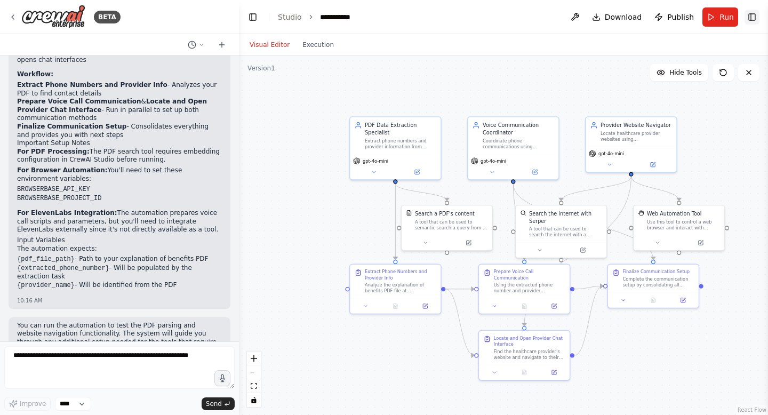
click at [750, 22] on button "Toggle Right Sidebar" at bounding box center [751, 17] width 15 height 15
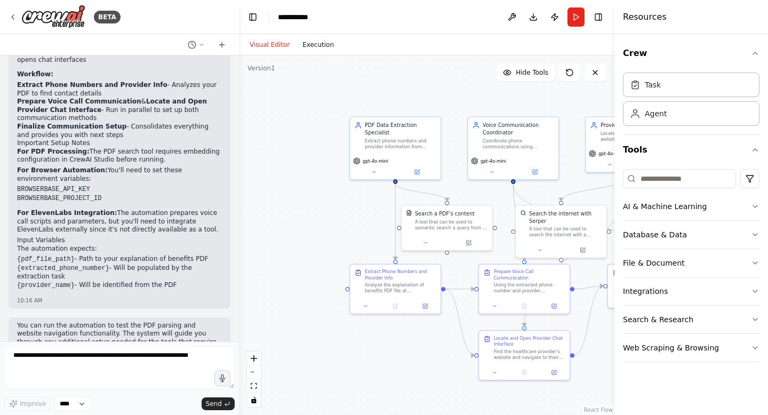
click at [326, 42] on button "Execution" at bounding box center [318, 44] width 44 height 13
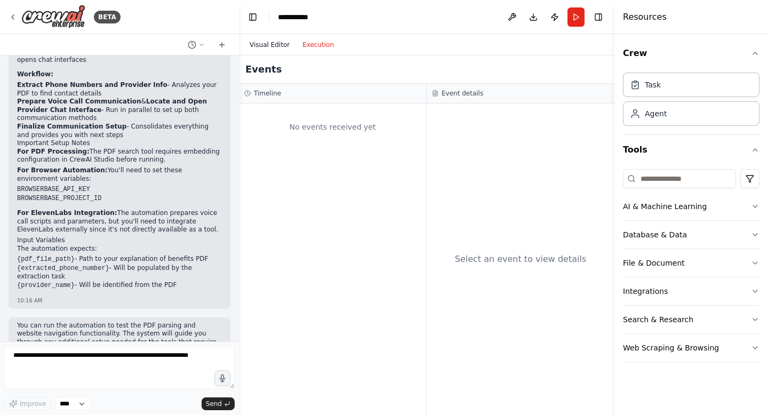
click at [272, 46] on button "Visual Editor" at bounding box center [269, 44] width 53 height 13
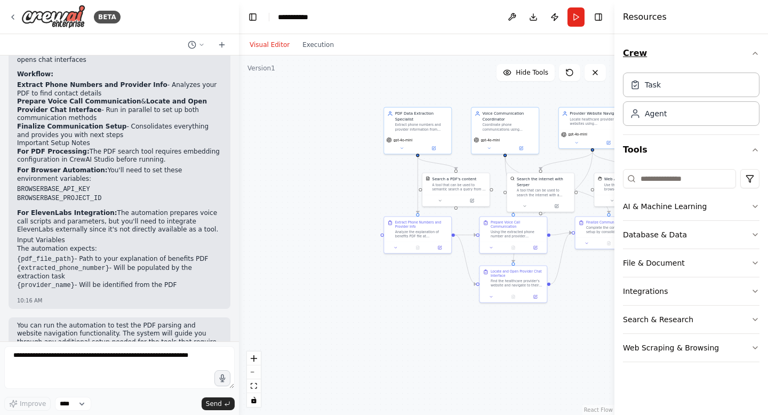
click at [756, 54] on icon "button" at bounding box center [755, 53] width 9 height 9
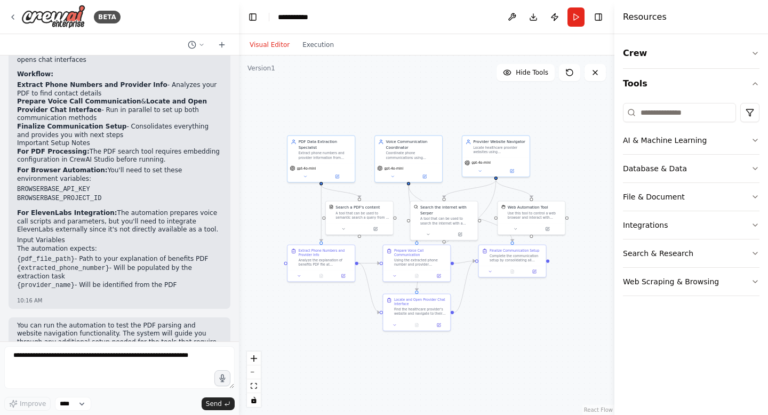
drag, startPoint x: 398, startPoint y: 310, endPoint x: 302, endPoint y: 338, distance: 100.4
click at [302, 338] on div ".deletable-edge-delete-btn { width: 20px; height: 20px; border: 0px solid #ffff…" at bounding box center [426, 234] width 375 height 359
click at [536, 14] on button "Download" at bounding box center [533, 16] width 17 height 19
click at [102, 364] on textarea at bounding box center [119, 367] width 230 height 43
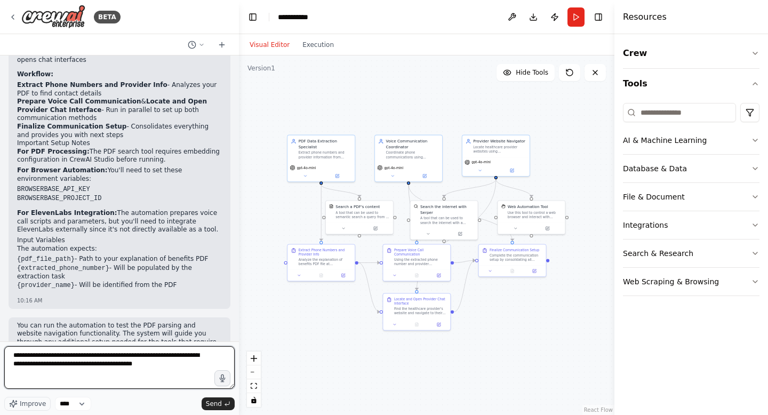
type textarea "**********"
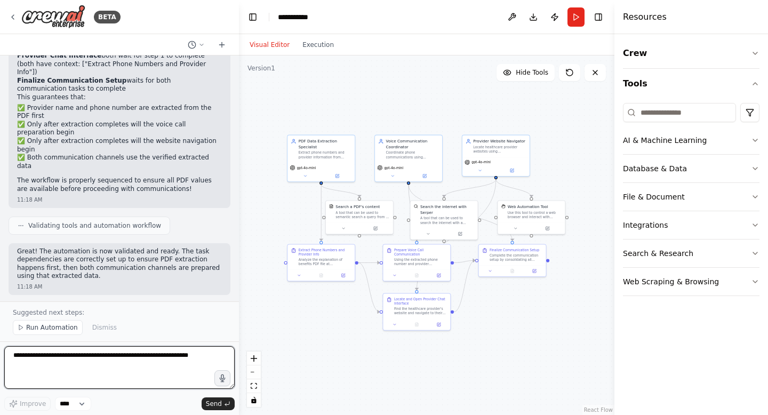
scroll to position [1657, 0]
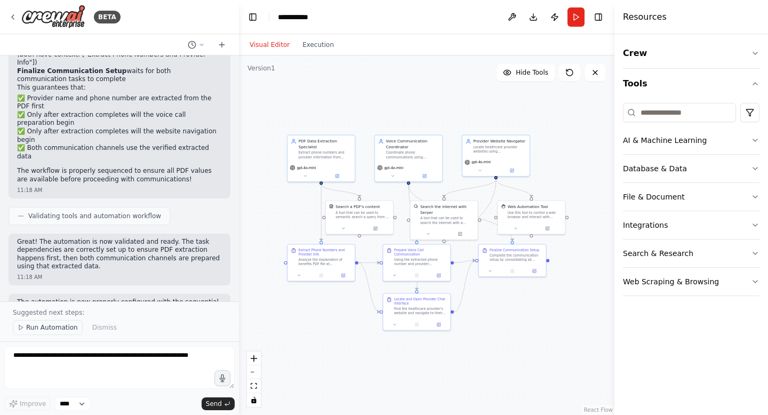
click at [57, 327] on span "Run Automation" at bounding box center [52, 327] width 52 height 9
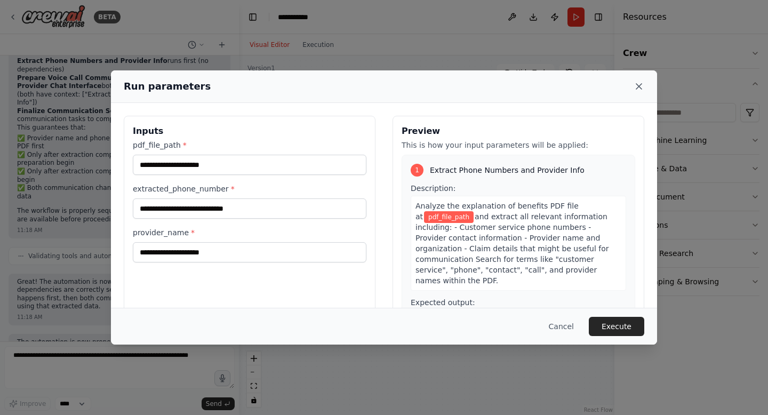
click at [636, 86] on icon at bounding box center [638, 86] width 11 height 11
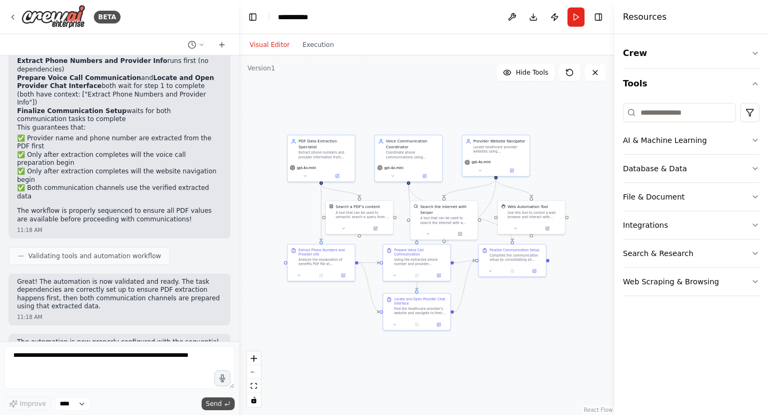
click at [226, 405] on icon "submit" at bounding box center [227, 403] width 6 height 6
click at [575, 11] on button "Run" at bounding box center [575, 16] width 17 height 19
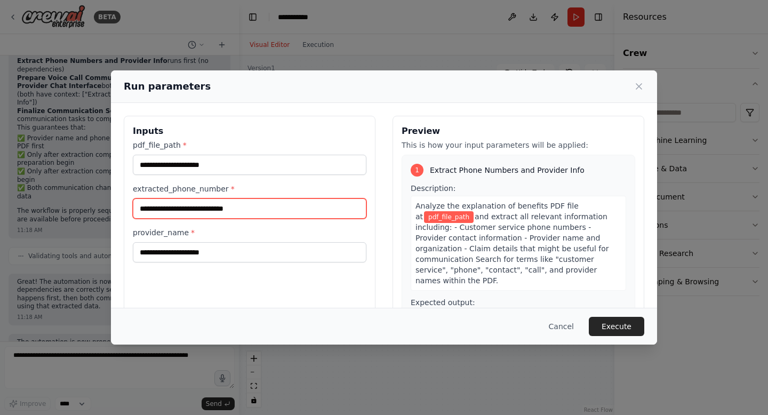
click at [254, 209] on input "extracted_phone_number *" at bounding box center [250, 208] width 234 height 20
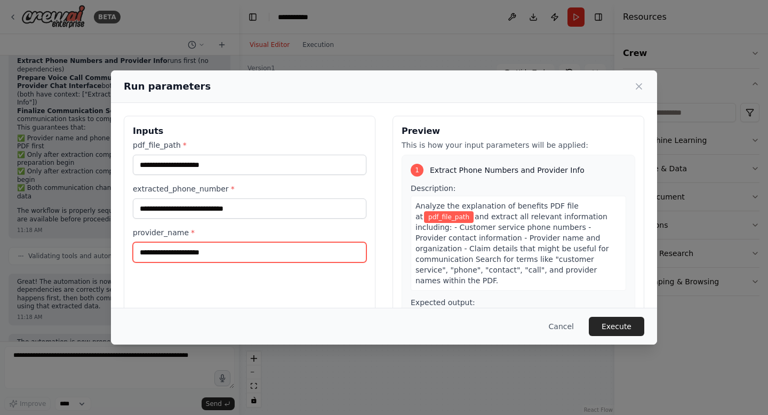
click at [255, 251] on input "provider_name *" at bounding box center [250, 252] width 234 height 20
type input "**********"
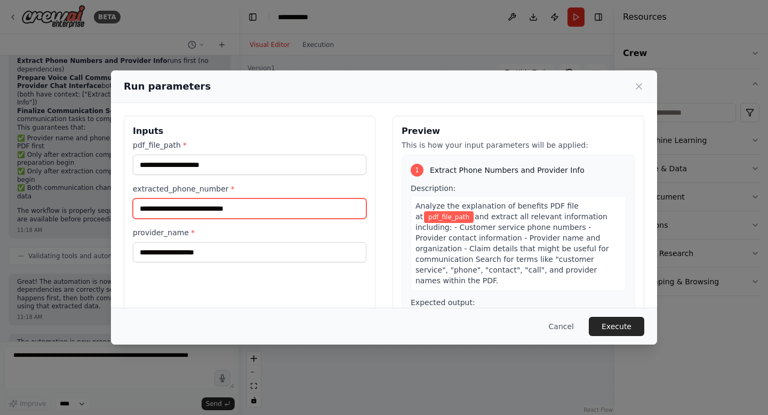
click at [235, 204] on input "extracted_phone_number *" at bounding box center [250, 208] width 234 height 20
click at [180, 208] on input "**********" at bounding box center [250, 208] width 234 height 20
type input "**********"
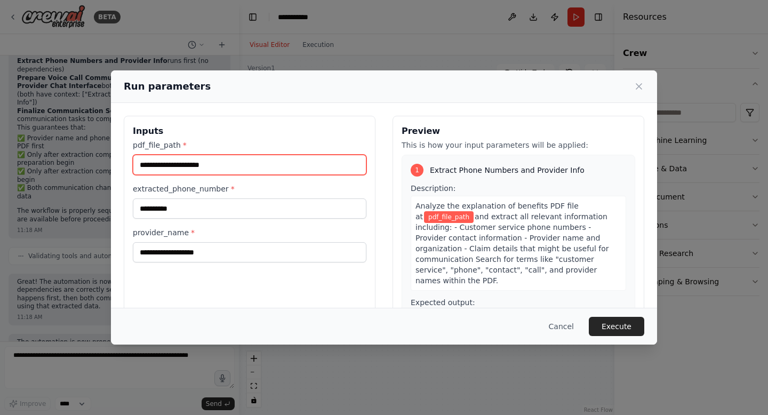
click at [196, 169] on input "pdf_file_path *" at bounding box center [250, 165] width 234 height 20
click at [203, 170] on input "pdf_file_path *" at bounding box center [250, 165] width 234 height 20
paste input "**********"
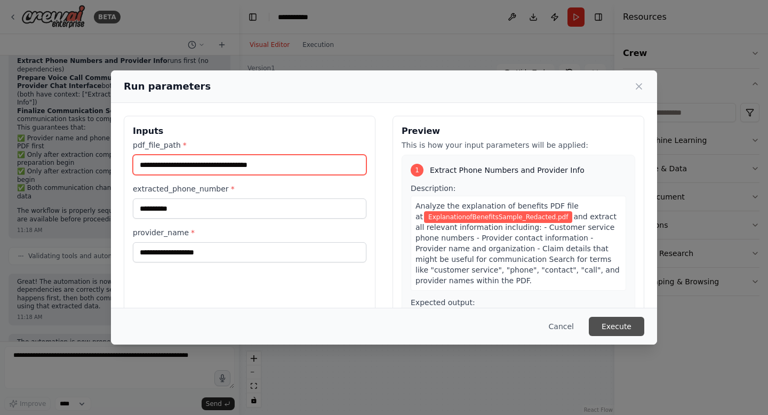
type input "**********"
click at [620, 323] on button "Execute" at bounding box center [616, 326] width 55 height 19
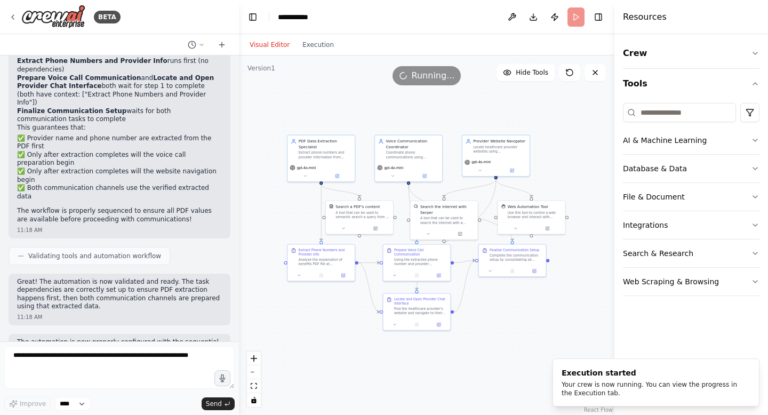
click at [309, 34] on div "Visual Editor Execution" at bounding box center [291, 44] width 97 height 21
click at [311, 39] on button "Execution" at bounding box center [318, 44] width 44 height 13
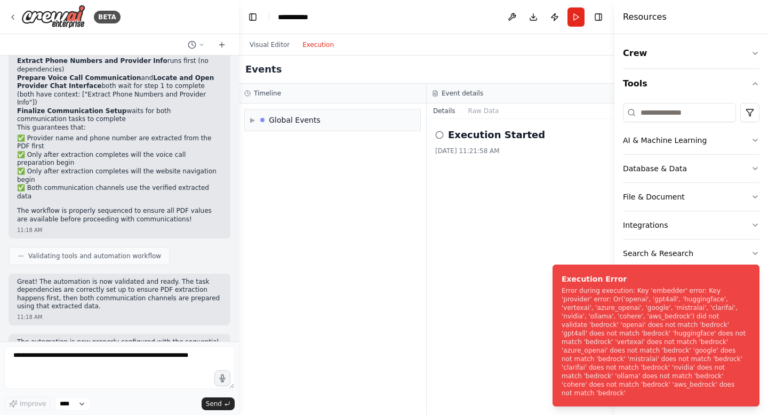
click at [244, 121] on div "▶ Global Events" at bounding box center [332, 120] width 177 height 22
click at [252, 121] on span "▶" at bounding box center [252, 120] width 5 height 9
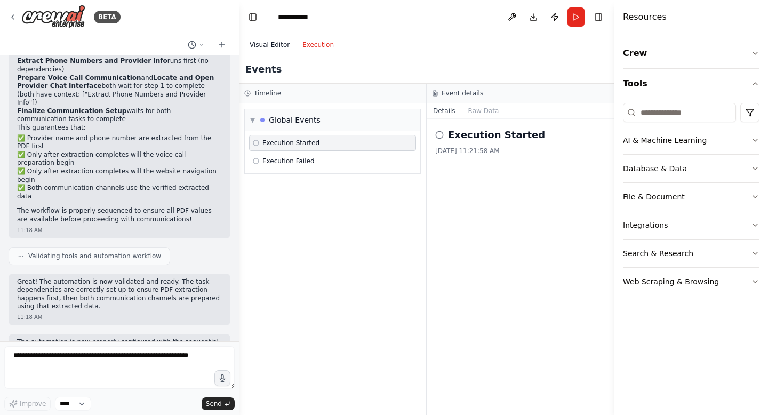
click at [263, 48] on button "Visual Editor" at bounding box center [269, 44] width 53 height 13
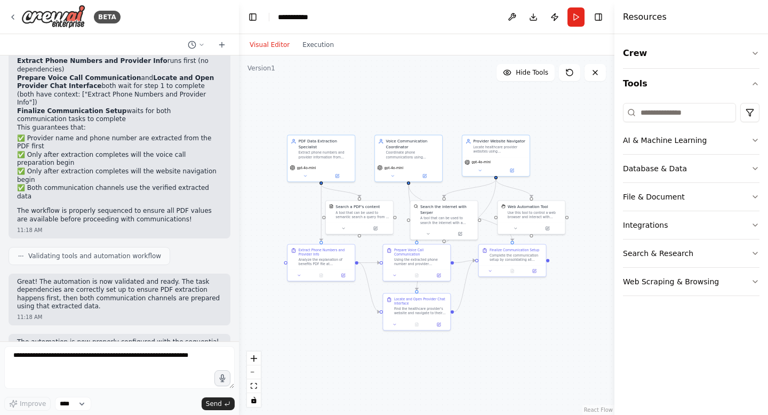
click at [333, 31] on header "**********" at bounding box center [426, 17] width 375 height 34
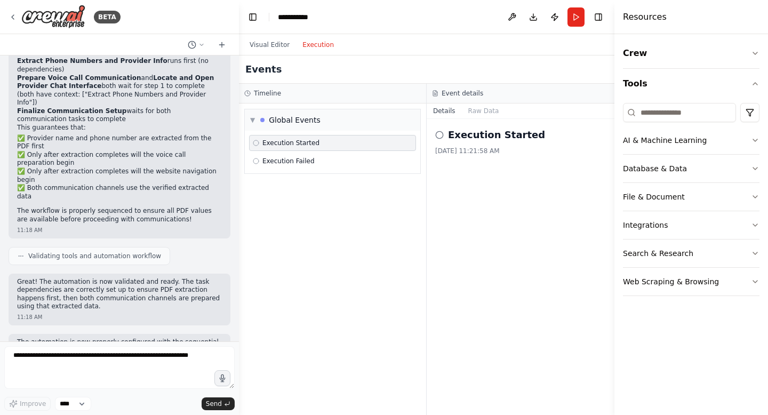
click at [321, 43] on button "Execution" at bounding box center [318, 44] width 44 height 13
click at [296, 162] on span "Execution Failed" at bounding box center [288, 161] width 52 height 9
click at [297, 145] on span "Execution Started" at bounding box center [290, 143] width 57 height 9
click at [472, 114] on button "Raw Data" at bounding box center [484, 110] width 44 height 15
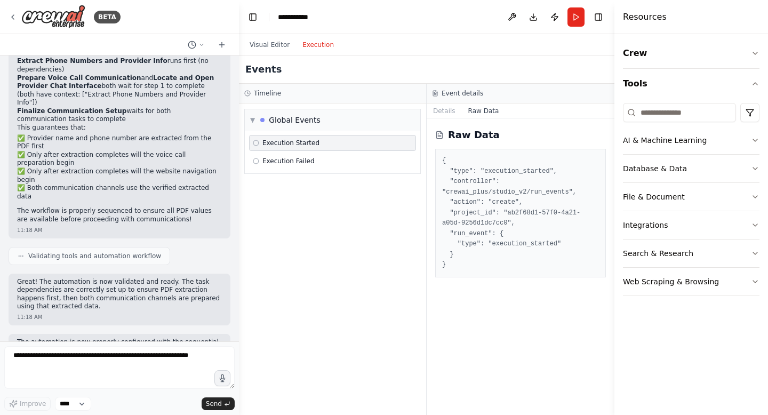
click at [332, 171] on div "Execution Started Execution Failed" at bounding box center [332, 152] width 175 height 43
click at [308, 163] on span "Execution Failed" at bounding box center [288, 161] width 52 height 9
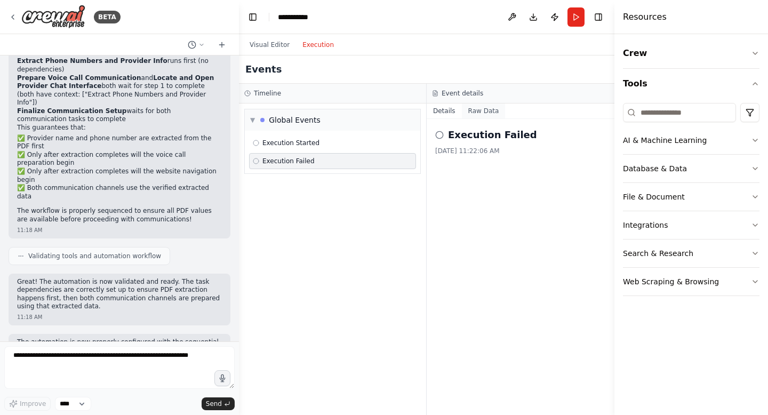
click at [478, 109] on button "Raw Data" at bounding box center [484, 110] width 44 height 15
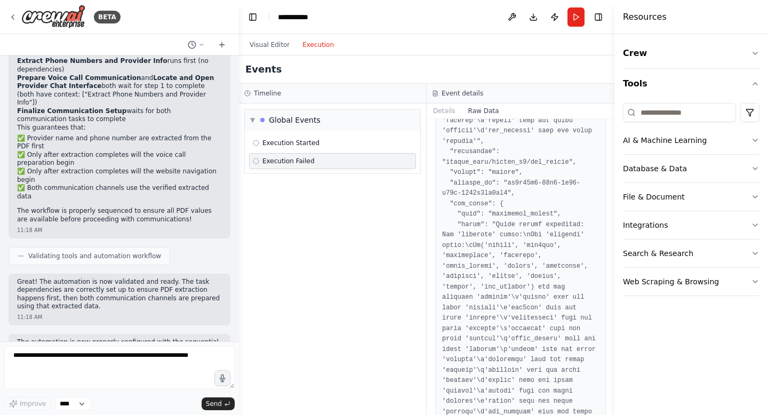
scroll to position [0, 0]
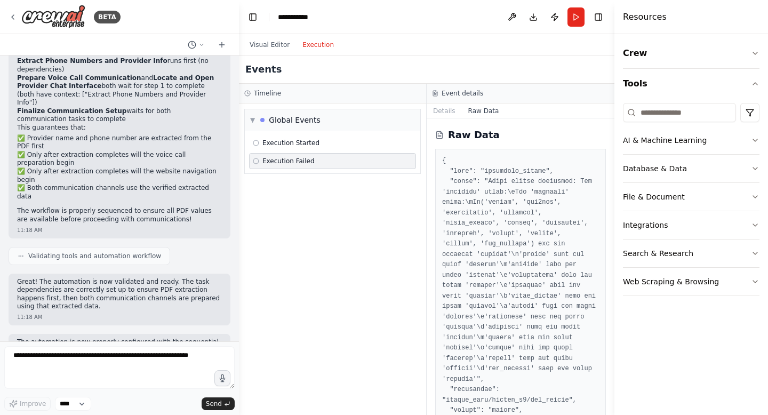
click at [440, 103] on div "Event details" at bounding box center [521, 94] width 188 height 20
click at [261, 48] on button "Visual Editor" at bounding box center [269, 44] width 53 height 13
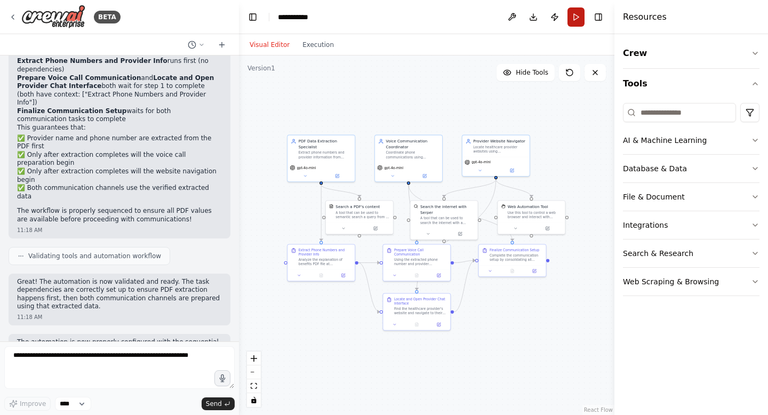
click at [574, 15] on button "Run" at bounding box center [575, 16] width 17 height 19
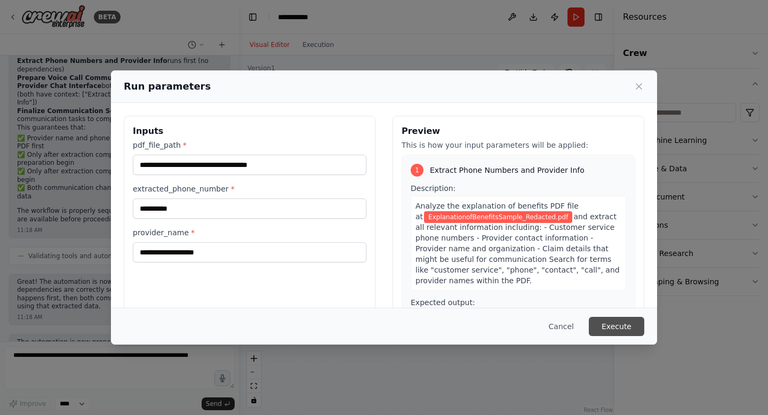
click at [598, 329] on button "Execute" at bounding box center [616, 326] width 55 height 19
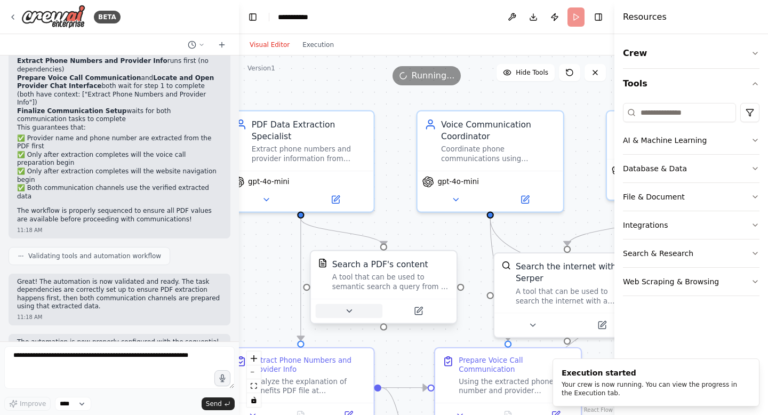
click at [349, 311] on icon at bounding box center [349, 311] width 5 height 2
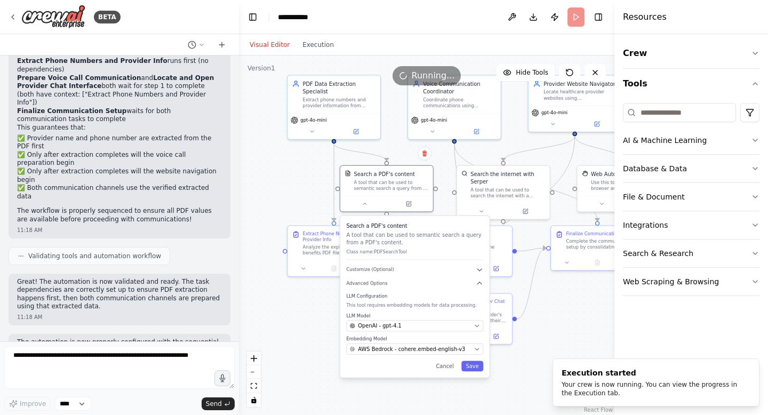
drag, startPoint x: 349, startPoint y: 251, endPoint x: 365, endPoint y: 137, distance: 115.3
click at [365, 138] on div ".deletable-edge-delete-btn { width: 20px; height: 20px; border: 0px solid #ffff…" at bounding box center [426, 234] width 375 height 359
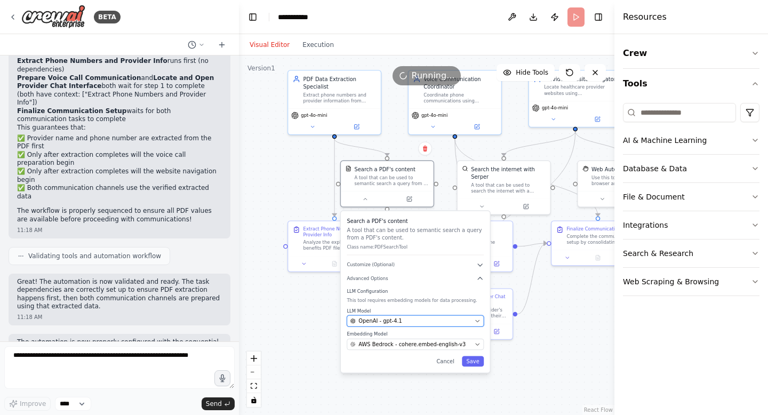
click at [387, 319] on span "OpenAI - gpt-4.1" at bounding box center [380, 320] width 44 height 7
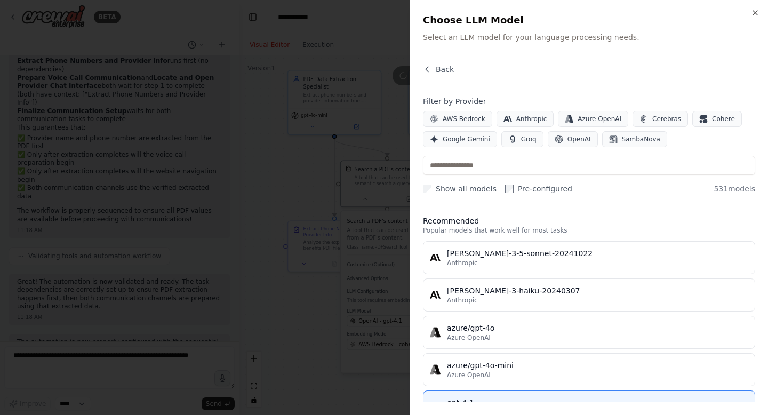
click at [363, 304] on div at bounding box center [384, 207] width 768 height 415
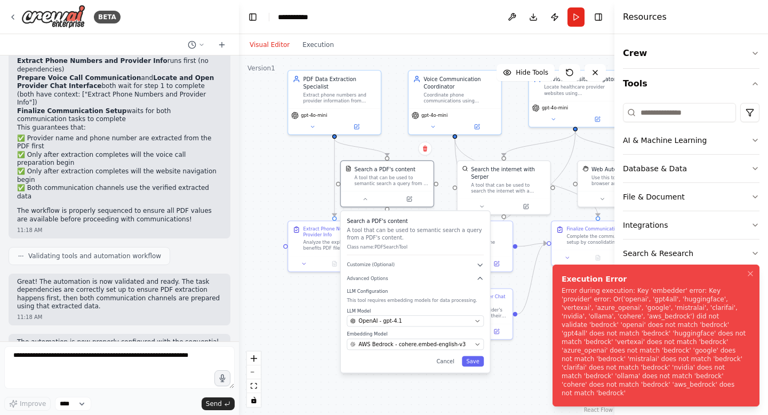
click at [605, 338] on div "Error during execution: Key 'embedder' error: Key 'provider' error: Or('openai'…" at bounding box center [653, 341] width 184 height 111
click at [605, 337] on div "Error during execution: Key 'embedder' error: Key 'provider' error: Or('openai'…" at bounding box center [653, 341] width 184 height 111
drag, startPoint x: 562, startPoint y: 298, endPoint x: 656, endPoint y: 394, distance: 133.9
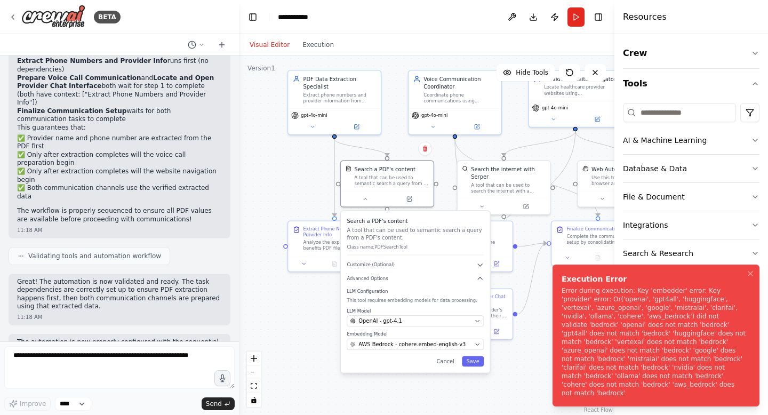
click at [656, 394] on div "Error during execution: Key 'embedder' error: Key 'provider' error: Or('openai'…" at bounding box center [653, 341] width 184 height 111
drag, startPoint x: 656, startPoint y: 394, endPoint x: 566, endPoint y: 301, distance: 129.0
click at [566, 301] on div "Error during execution: Key 'embedder' error: Key 'provider' error: Or('openai'…" at bounding box center [653, 341] width 184 height 111
drag, startPoint x: 563, startPoint y: 300, endPoint x: 564, endPoint y: 317, distance: 17.6
click at [564, 317] on div "Error during execution: Key 'embedder' error: Key 'provider' error: Or('openai'…" at bounding box center [653, 341] width 184 height 111
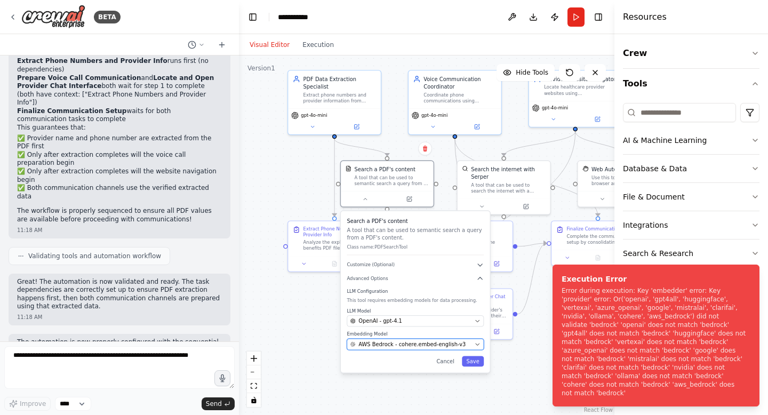
click at [427, 343] on span "AWS Bedrock - cohere.embed-english-v3" at bounding box center [411, 343] width 107 height 7
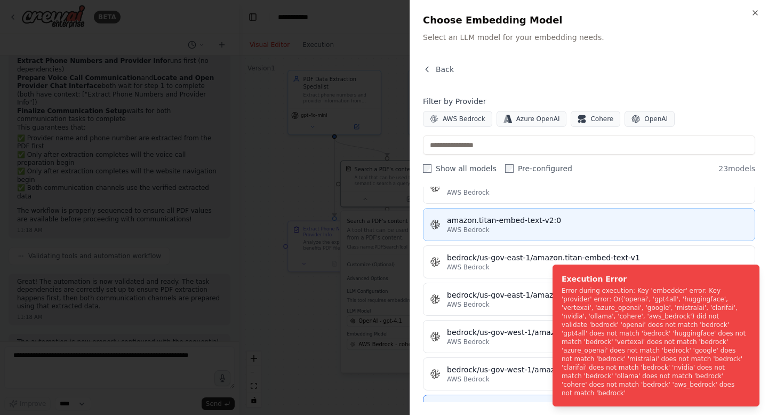
scroll to position [87, 0]
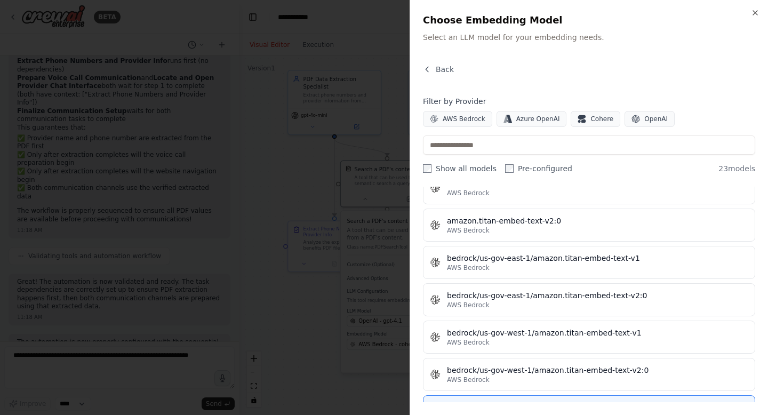
click at [481, 270] on span "AWS Bedrock" at bounding box center [468, 267] width 43 height 9
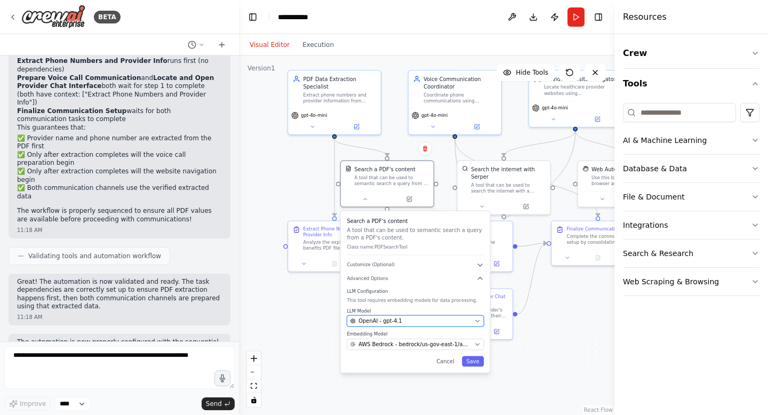
click at [434, 321] on div "OpenAI - gpt-4.1" at bounding box center [410, 320] width 121 height 7
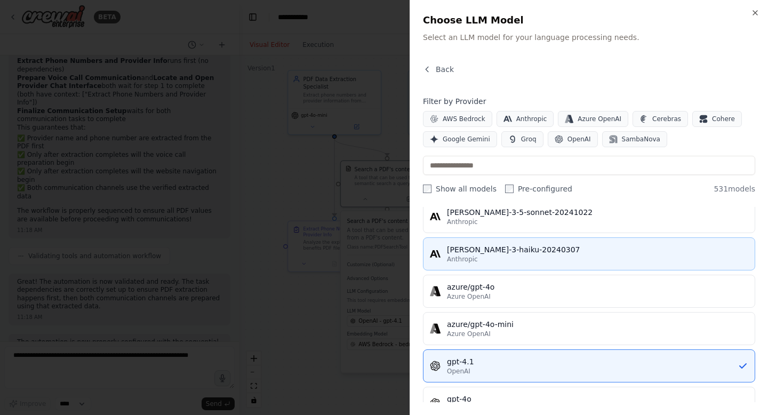
scroll to position [42, 0]
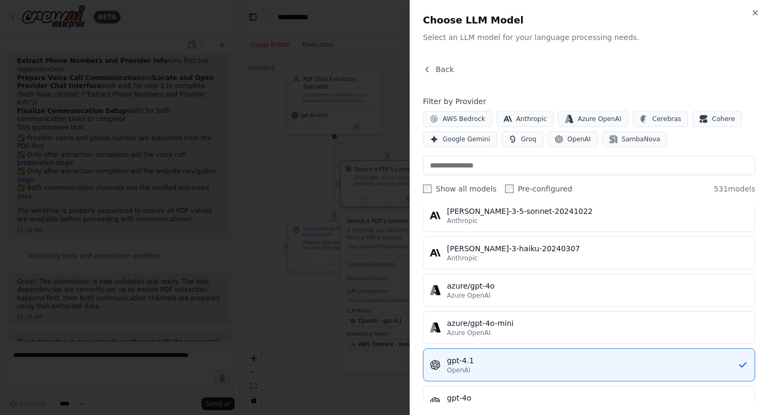
click at [364, 283] on div at bounding box center [384, 207] width 768 height 415
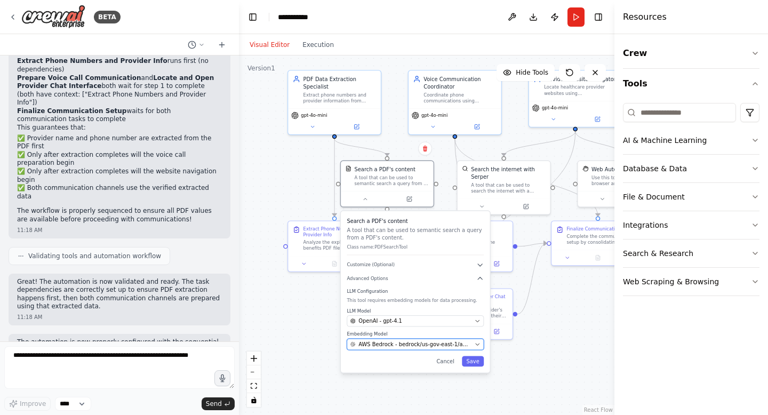
click at [381, 344] on span "AWS Bedrock - bedrock/us-gov-east-1/amazon.titan-embed-text-v1" at bounding box center [414, 343] width 113 height 7
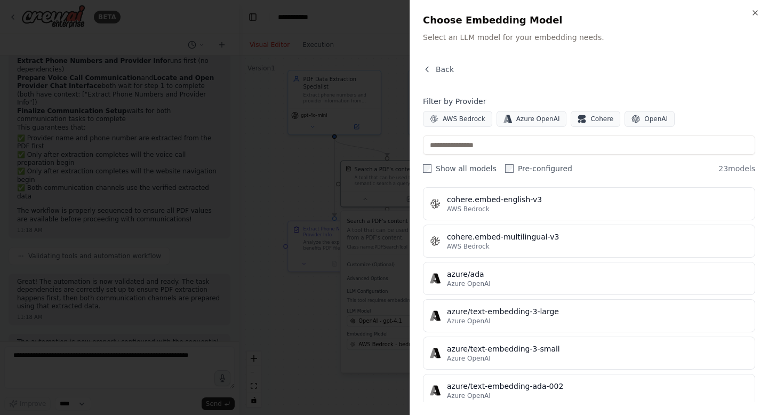
scroll to position [268, 0]
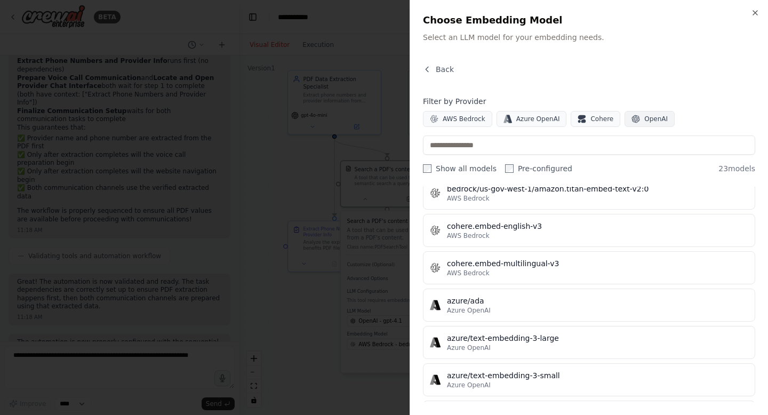
click at [644, 117] on span "OpenAI" at bounding box center [655, 119] width 23 height 9
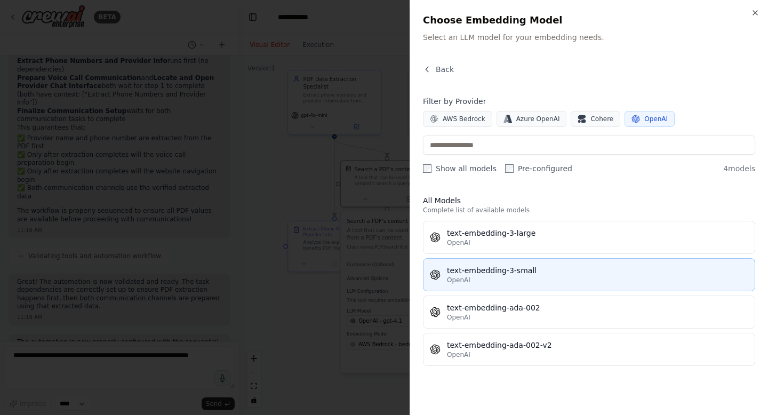
click at [518, 277] on div "OpenAI" at bounding box center [597, 280] width 301 height 9
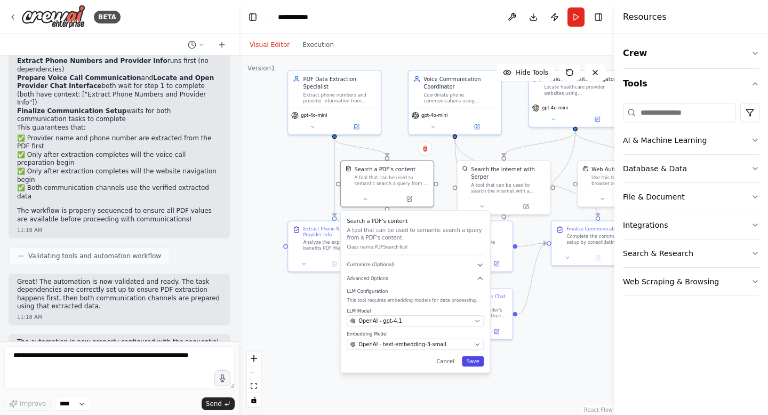
click at [475, 362] on button "Save" at bounding box center [473, 361] width 22 height 11
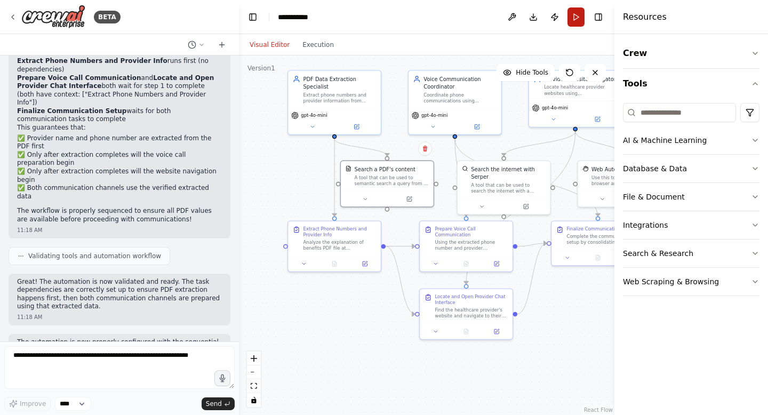
click at [573, 19] on button "Run" at bounding box center [575, 16] width 17 height 19
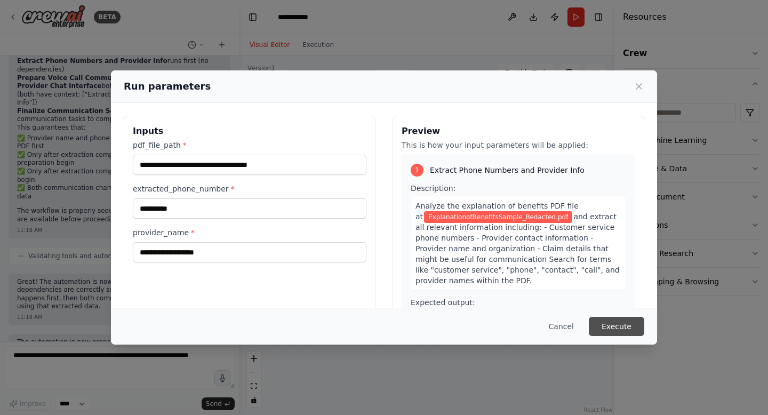
click at [616, 332] on button "Execute" at bounding box center [616, 326] width 55 height 19
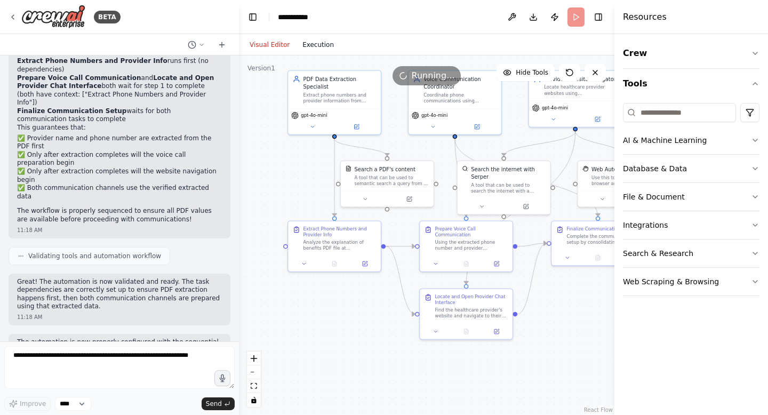
click at [325, 40] on button "Execution" at bounding box center [318, 44] width 44 height 13
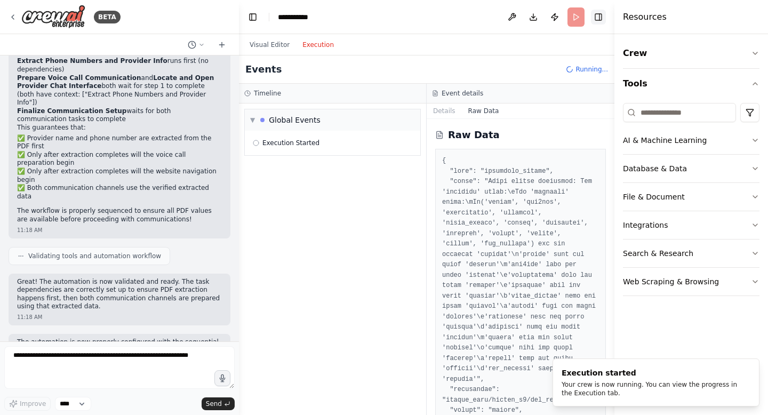
click at [601, 18] on button "Toggle Right Sidebar" at bounding box center [598, 17] width 15 height 15
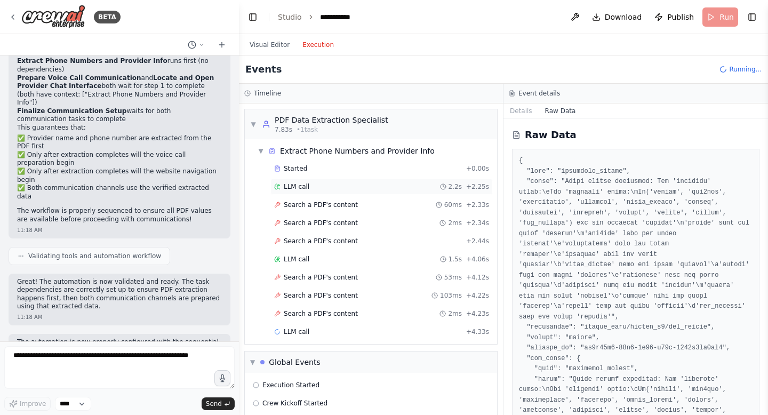
click at [377, 191] on div "LLM call 2.2s + 2.25s" at bounding box center [381, 187] width 222 height 16
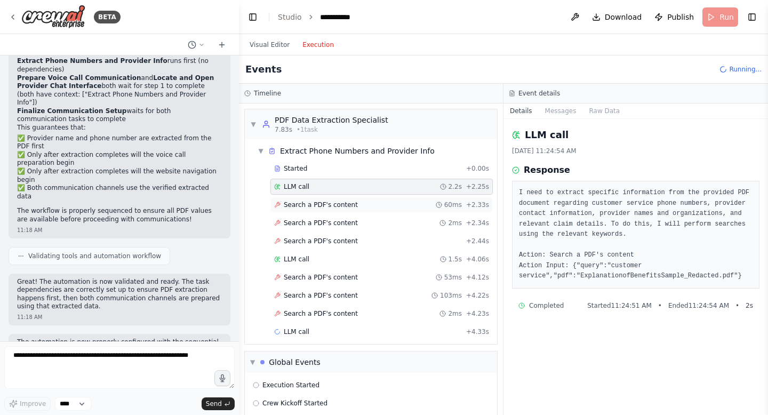
click at [366, 203] on div "Search a PDF's content 60ms + 2.33s" at bounding box center [381, 204] width 215 height 9
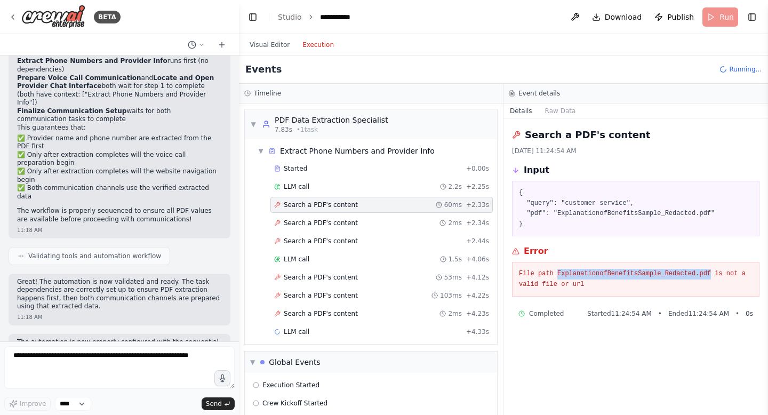
drag, startPoint x: 558, startPoint y: 271, endPoint x: 709, endPoint y: 271, distance: 150.9
click at [709, 271] on pre "File path ExplanationofBenefitsSample_Redacted.pdf is not a valid file or url" at bounding box center [636, 279] width 234 height 21
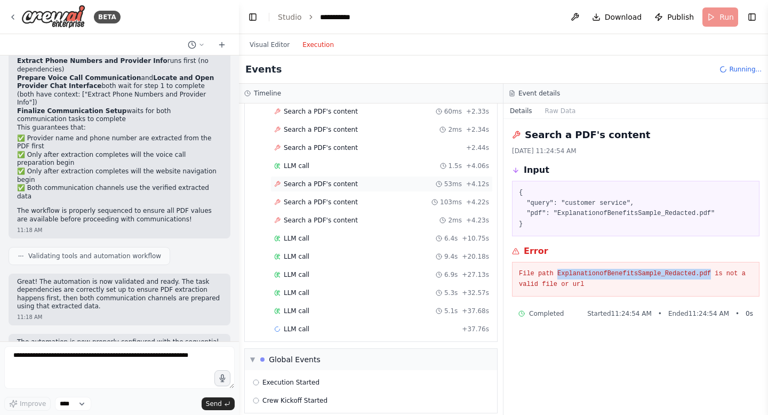
scroll to position [103, 0]
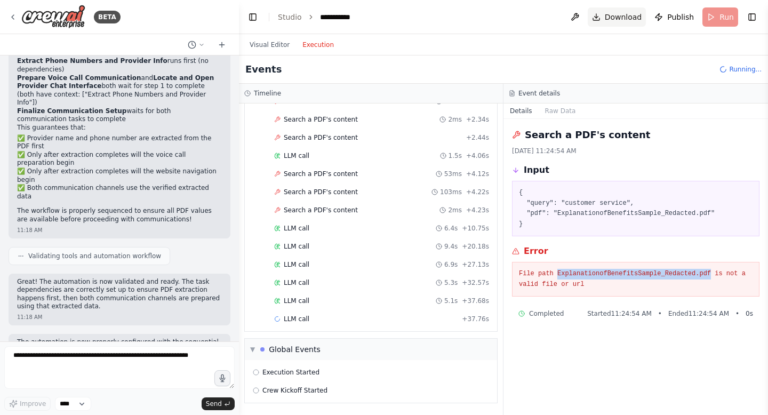
click at [606, 17] on button "Download" at bounding box center [617, 16] width 59 height 19
